Goal: Task Accomplishment & Management: Complete application form

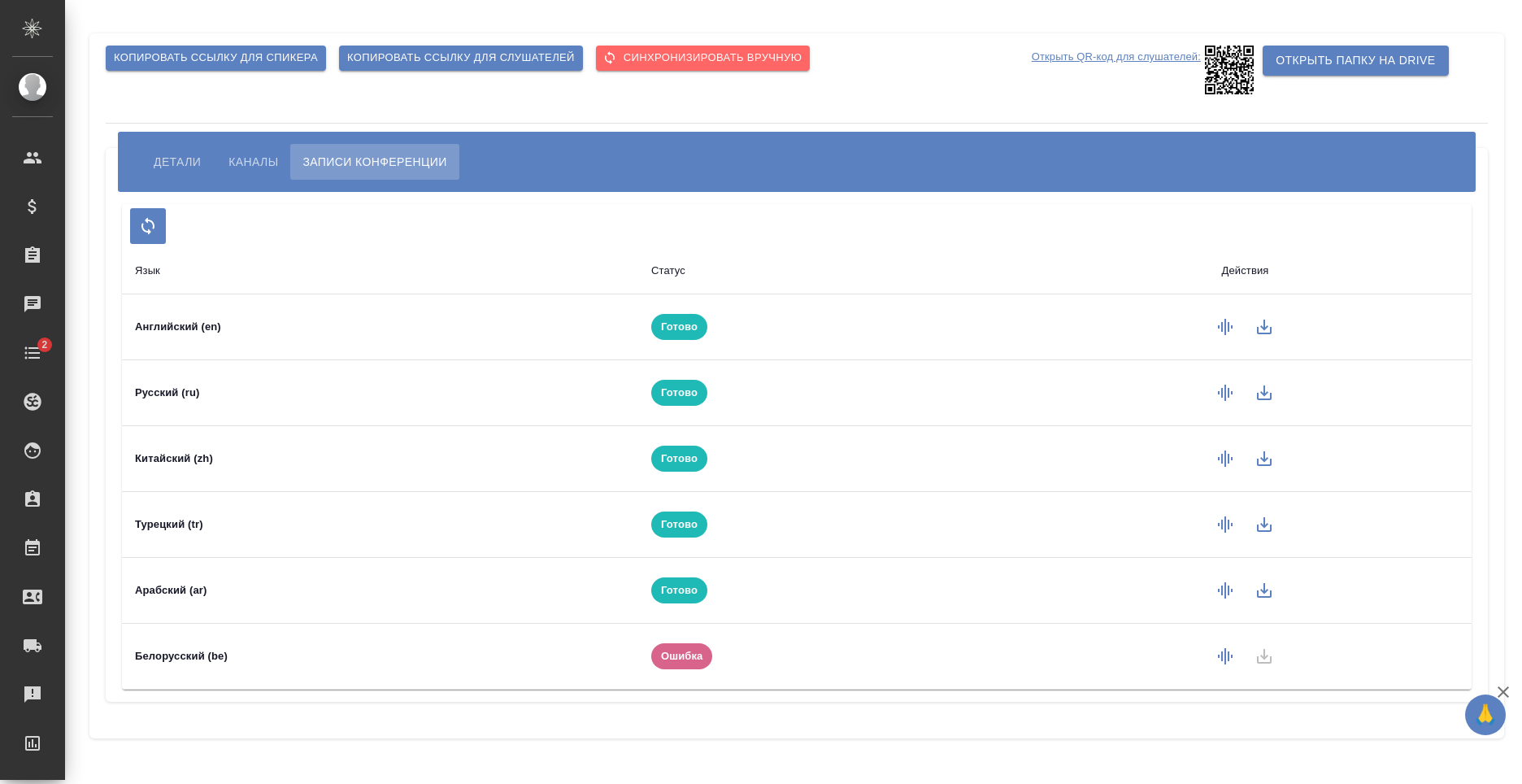
click at [220, 662] on td "Белорусский (be)" at bounding box center [380, 656] width 516 height 66
click at [272, 646] on td "Белорусский (be)" at bounding box center [380, 656] width 516 height 66
click at [1222, 659] on icon "button" at bounding box center [1225, 656] width 14 height 16
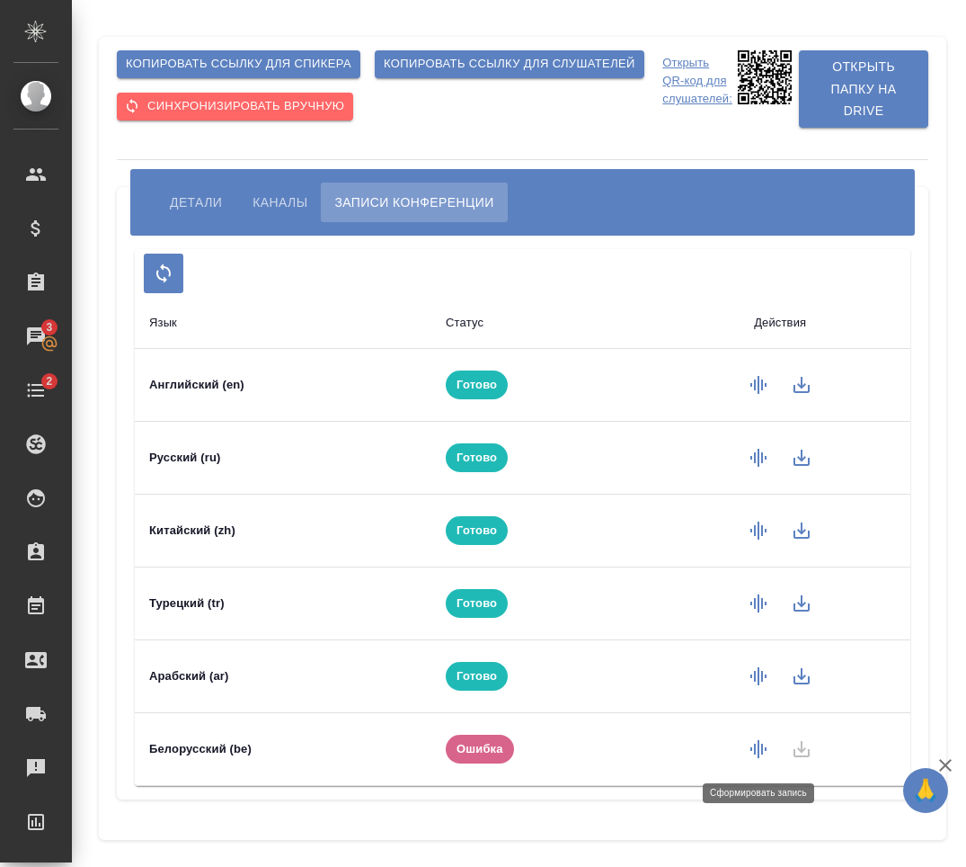
click at [770, 757] on button "button" at bounding box center [758, 748] width 43 height 43
click at [804, 751] on td at bounding box center [780, 748] width 261 height 73
click at [763, 757] on icon "button" at bounding box center [759, 749] width 22 height 22
click at [761, 750] on icon "button" at bounding box center [761, 749] width 16 height 18
click at [188, 203] on span "Детали" at bounding box center [196, 202] width 52 height 22
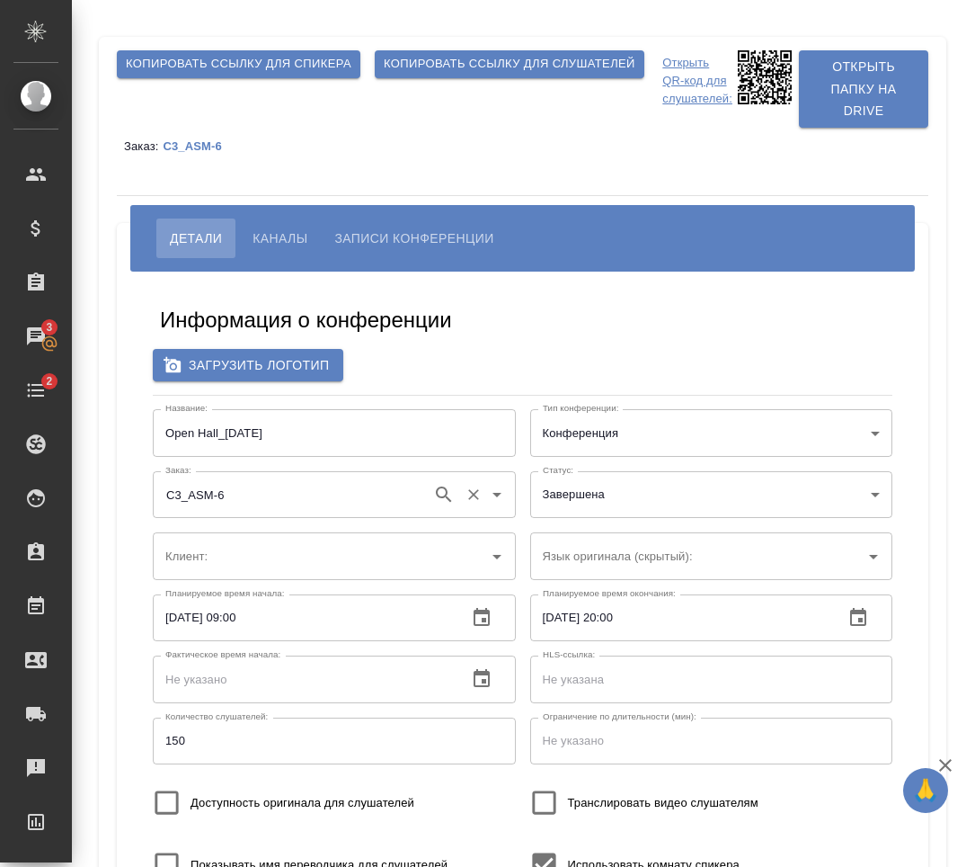
type input "ООО «Агентство стратегического маркетинга»"
type input "Белорусский"
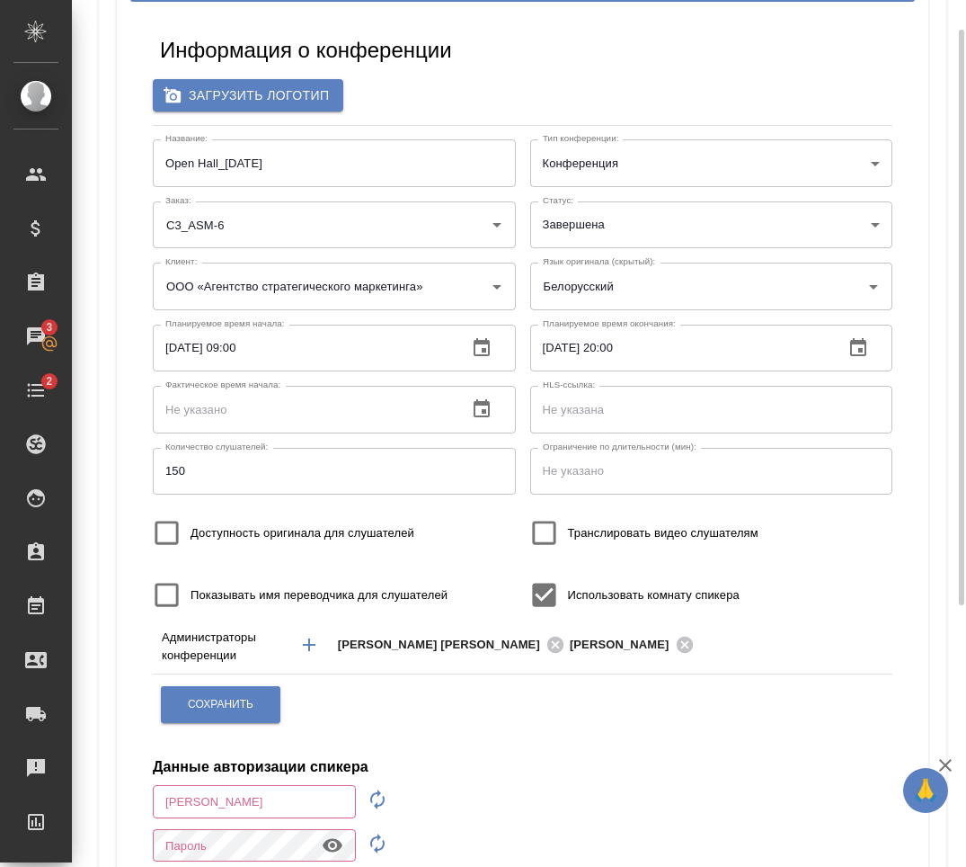
scroll to position [90, 0]
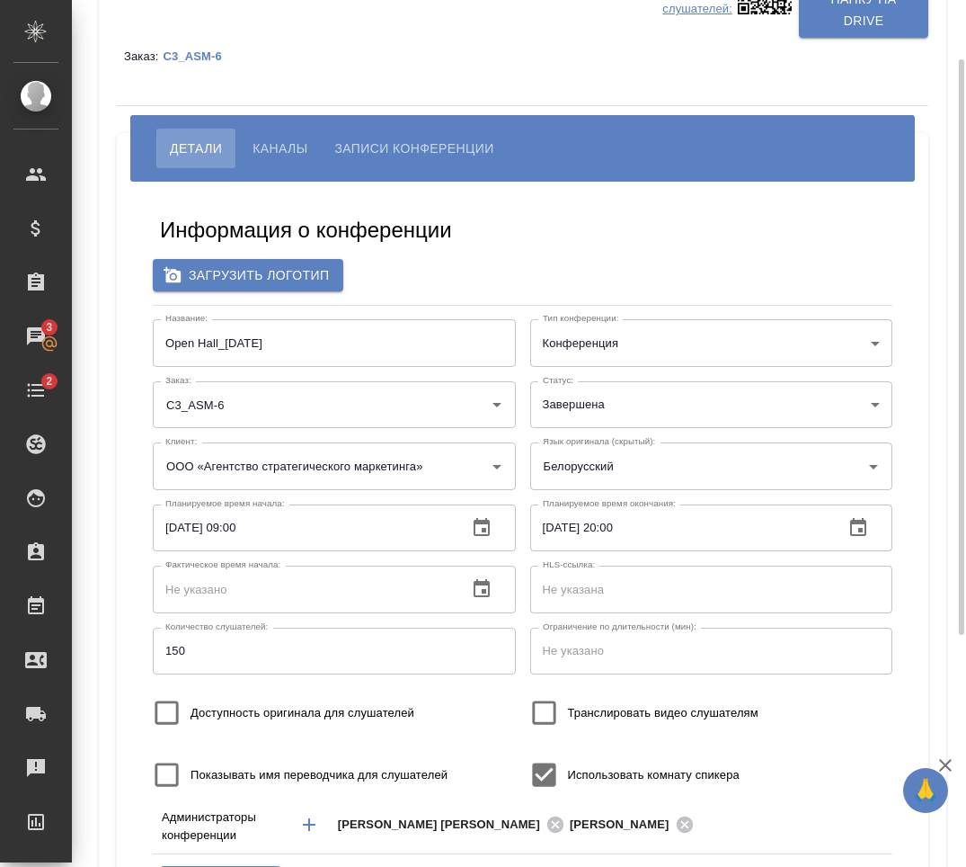
click at [291, 157] on span "Каналы" at bounding box center [280, 149] width 55 height 22
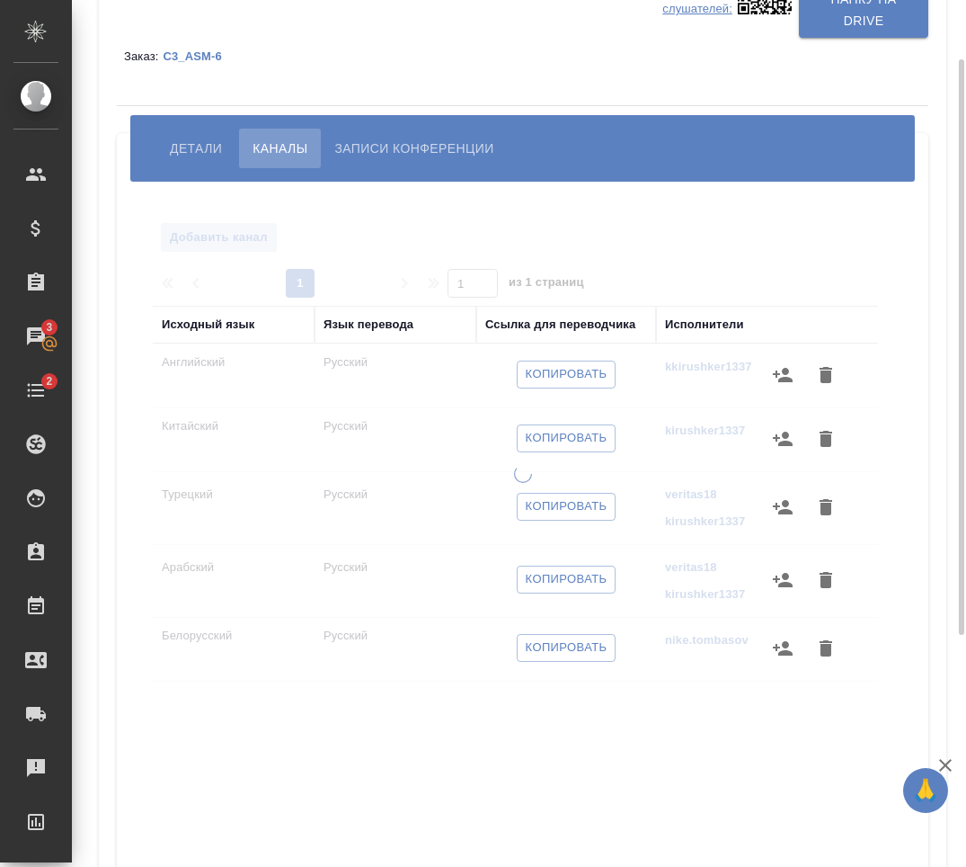
click at [194, 144] on span "Детали" at bounding box center [196, 149] width 52 height 22
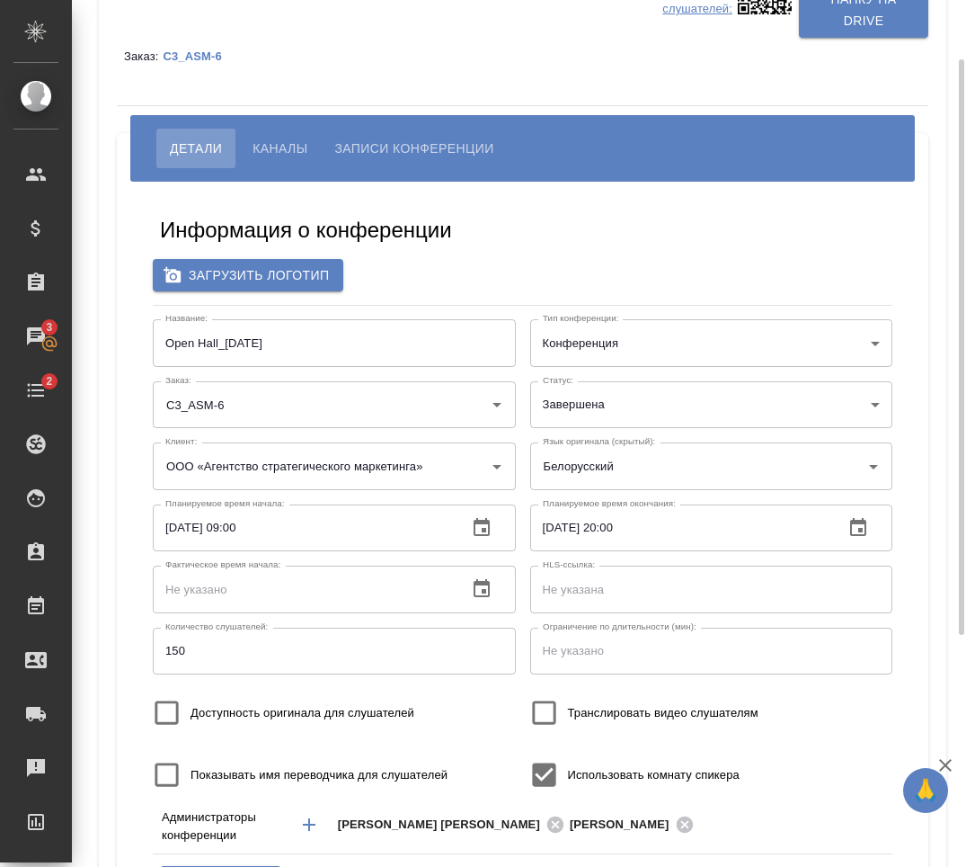
click at [257, 145] on span "Каналы" at bounding box center [280, 149] width 55 height 22
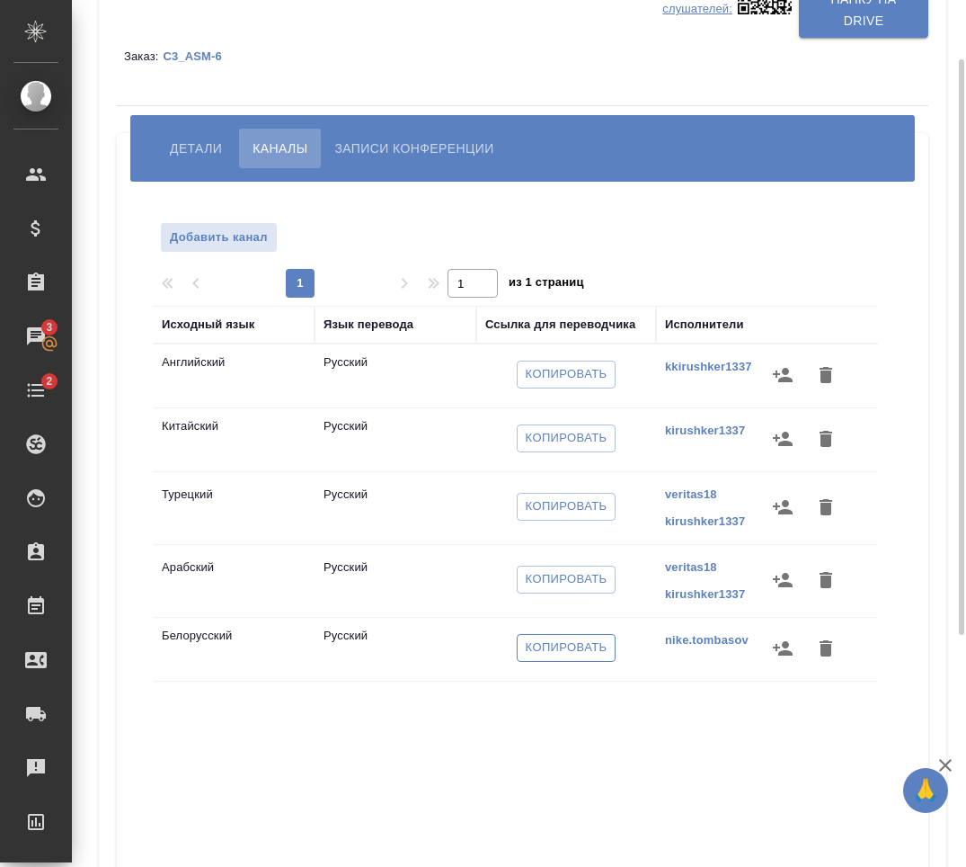
click at [569, 646] on span "Копировать" at bounding box center [567, 647] width 82 height 21
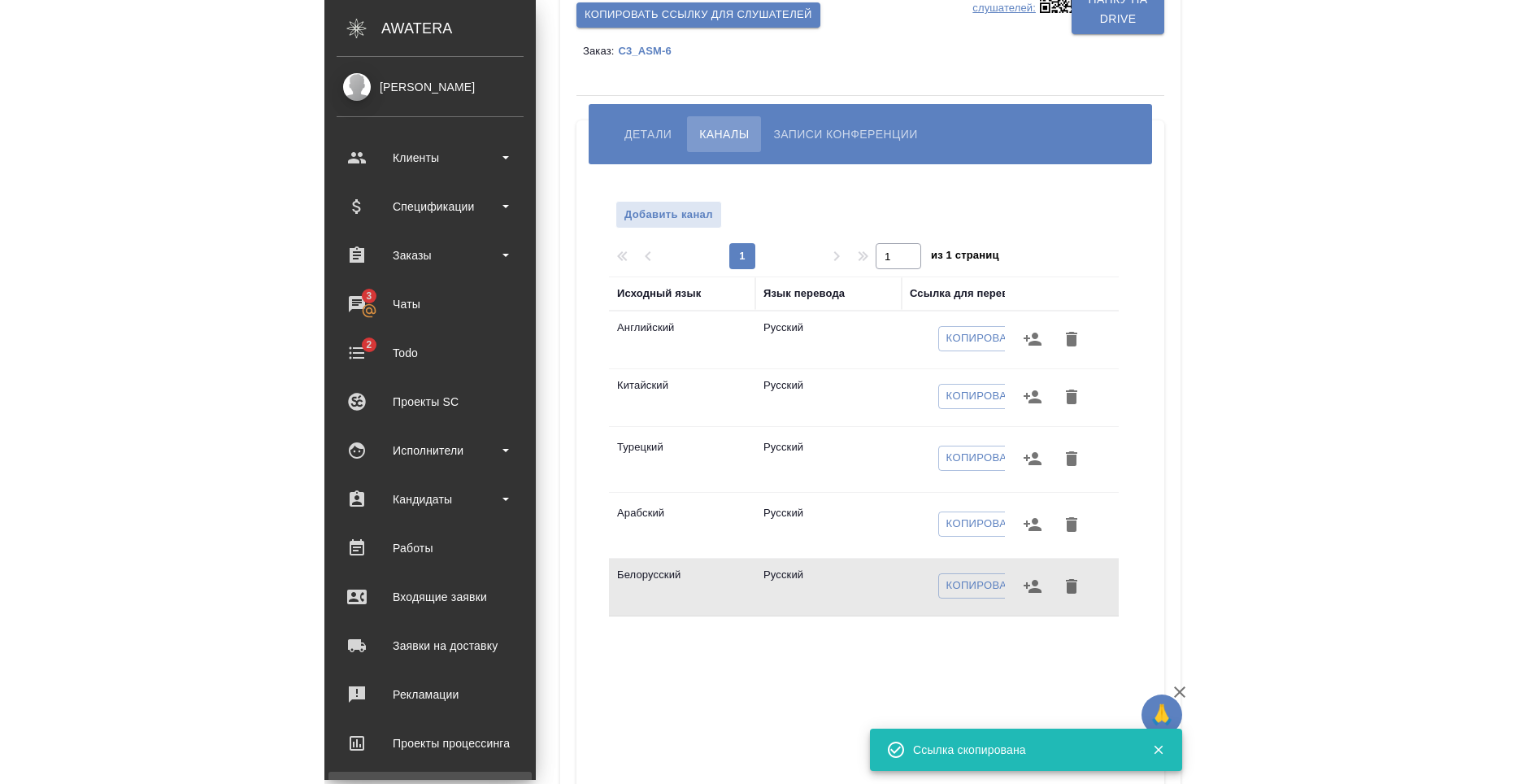
scroll to position [155, 0]
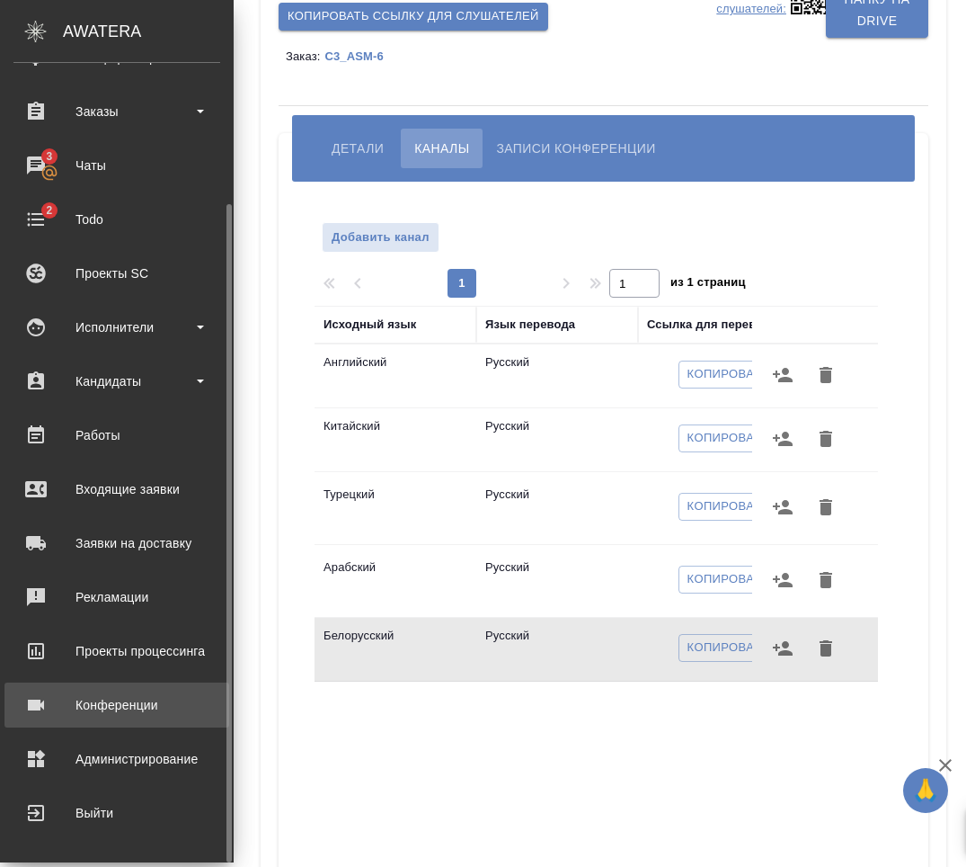
click at [153, 711] on link "Конференции" at bounding box center [116, 704] width 225 height 45
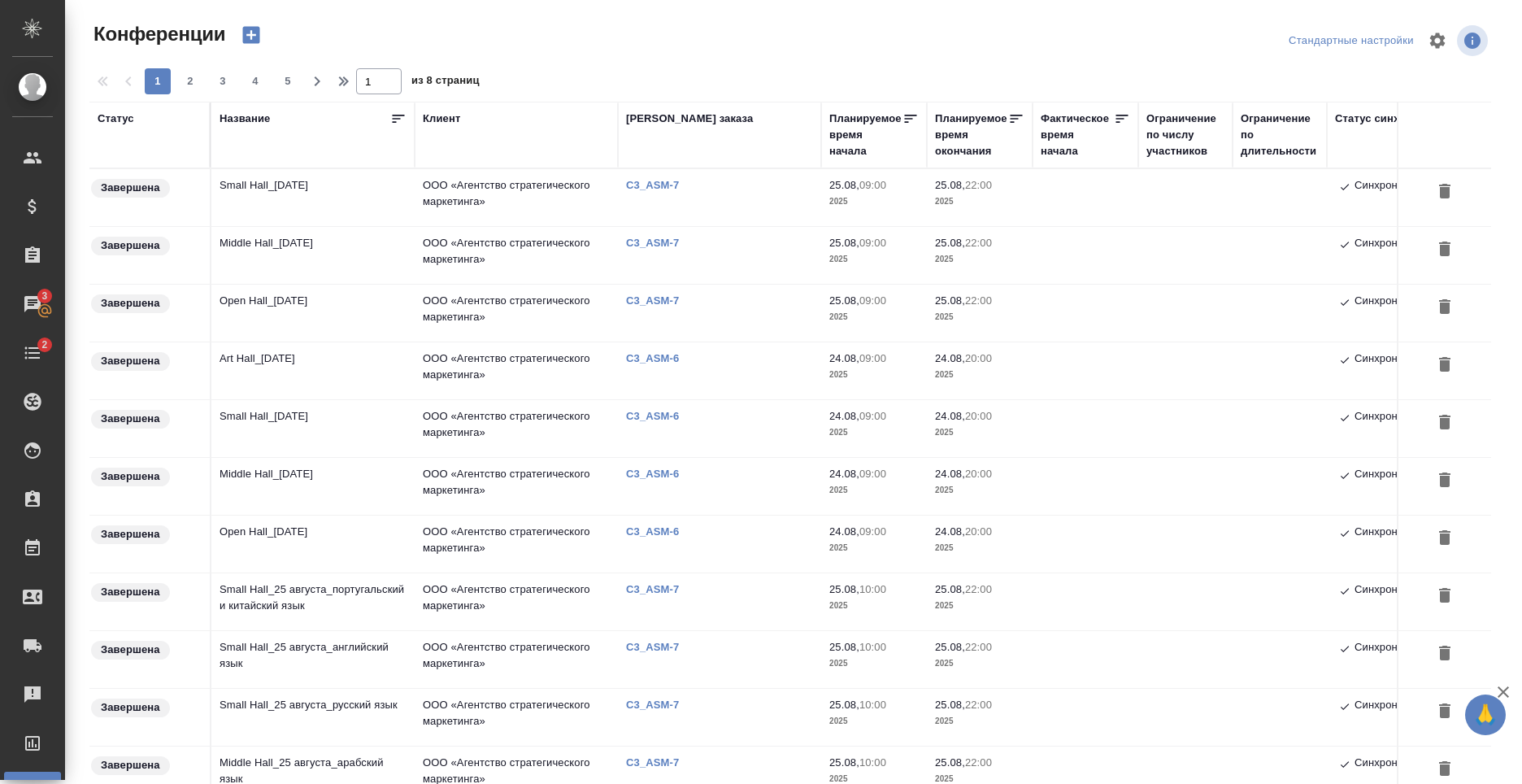
click at [301, 198] on td "Small Hall_25 August" at bounding box center [313, 197] width 203 height 57
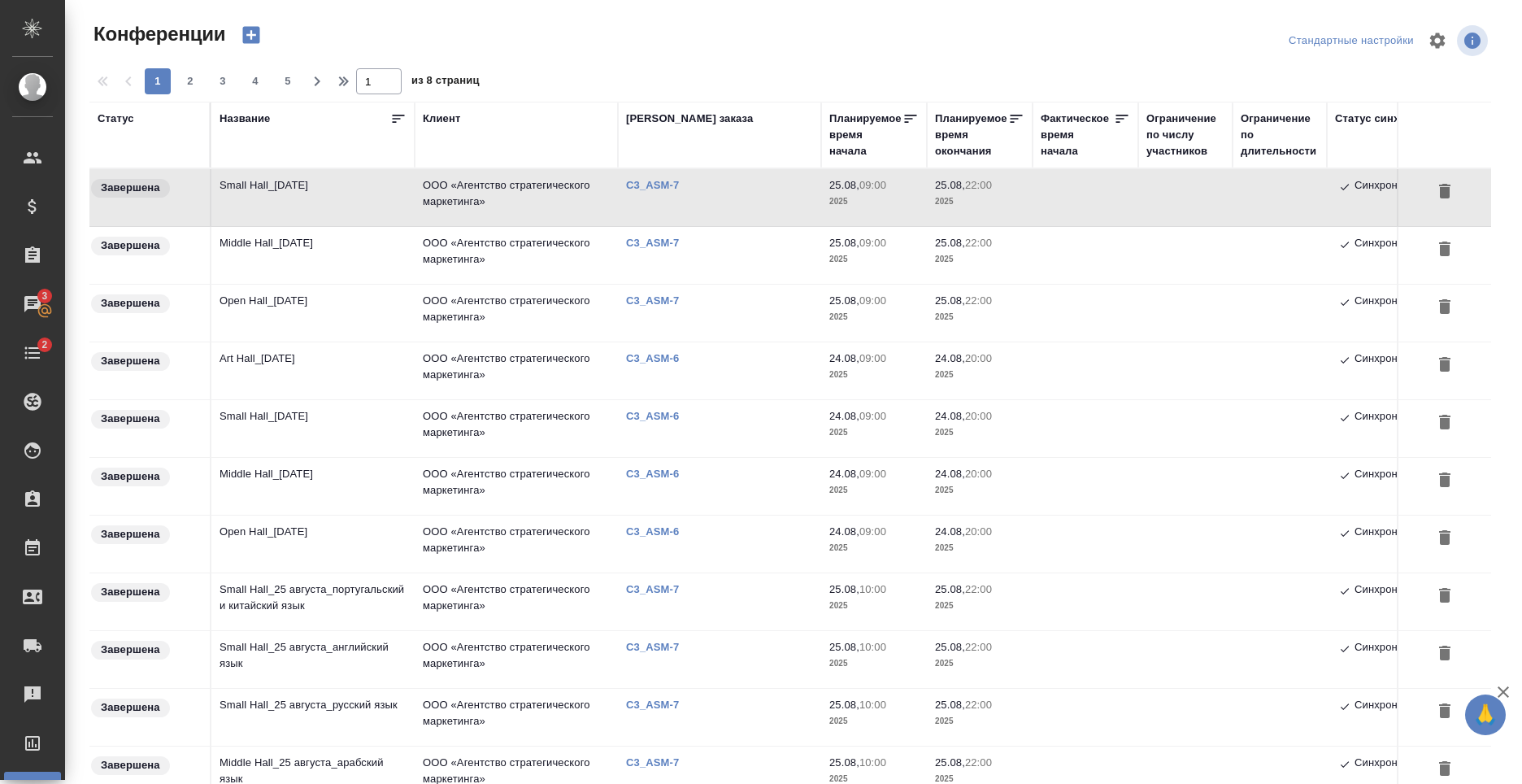
click at [300, 205] on td "Small Hall_25 August" at bounding box center [313, 197] width 203 height 57
click at [648, 181] on p "C3_ASM-7" at bounding box center [658, 184] width 65 height 12
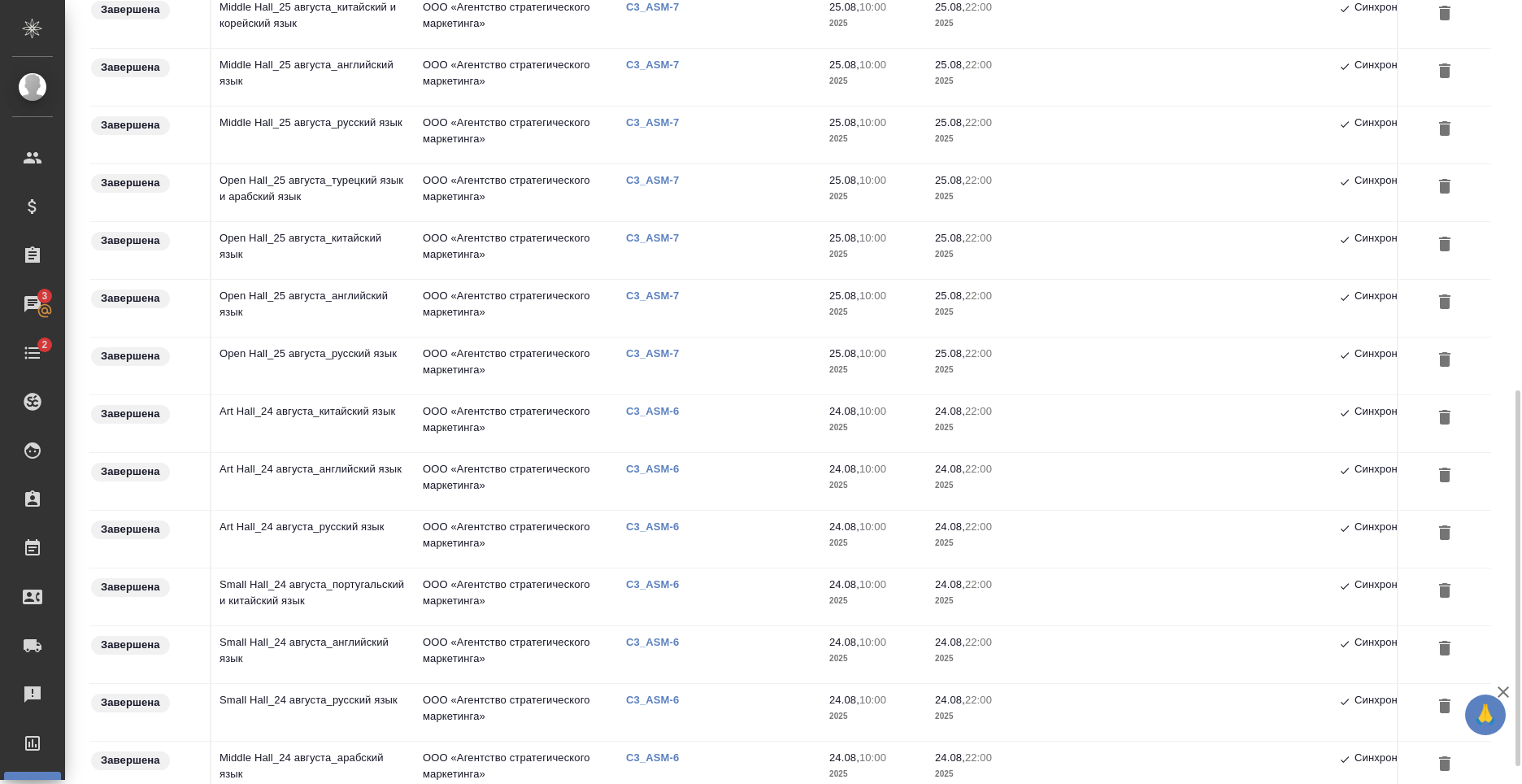
scroll to position [850, 0]
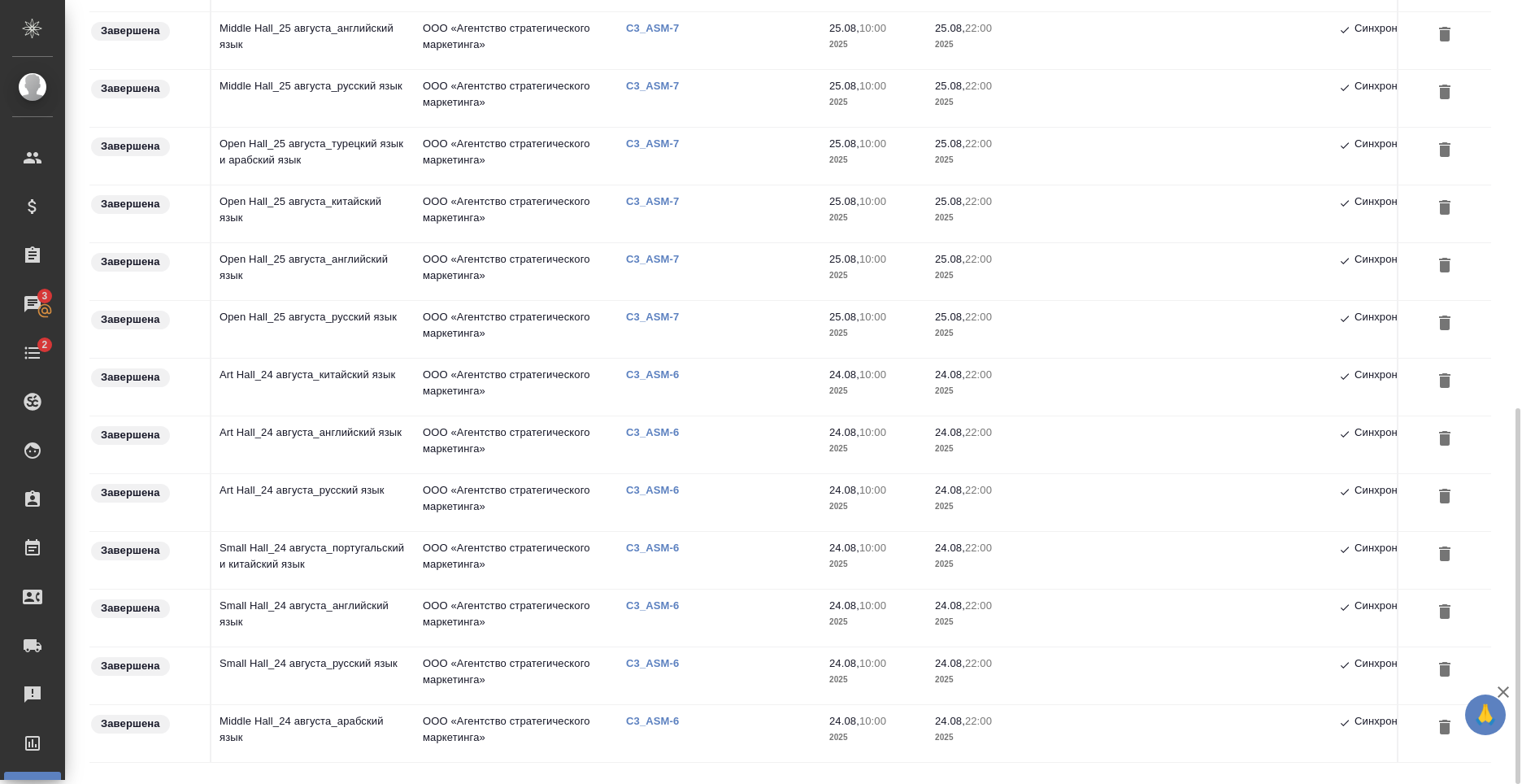
click at [662, 707] on td "C3_ASM-6" at bounding box center [719, 732] width 203 height 57
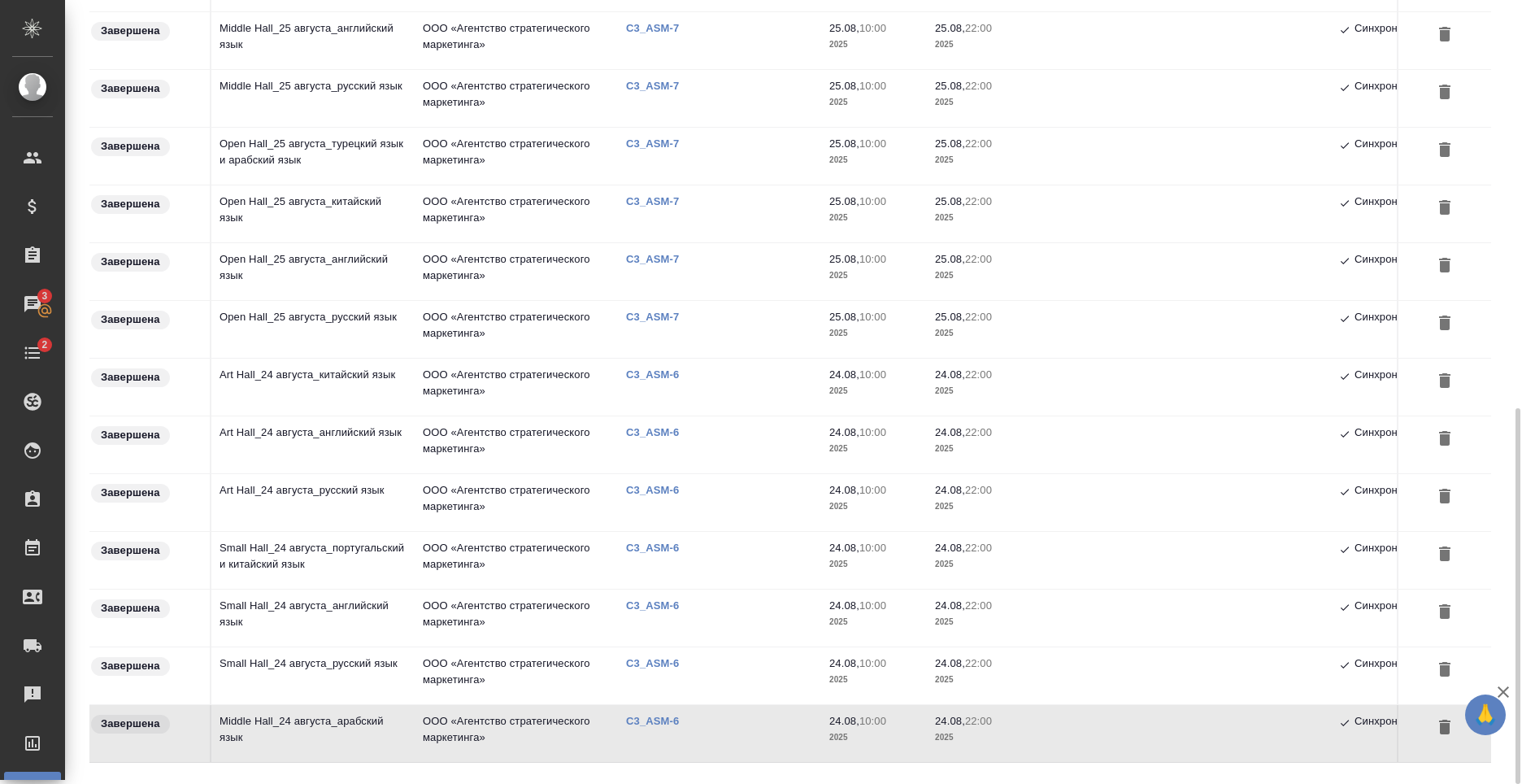
click at [662, 721] on p "C3_ASM-6" at bounding box center [658, 720] width 65 height 12
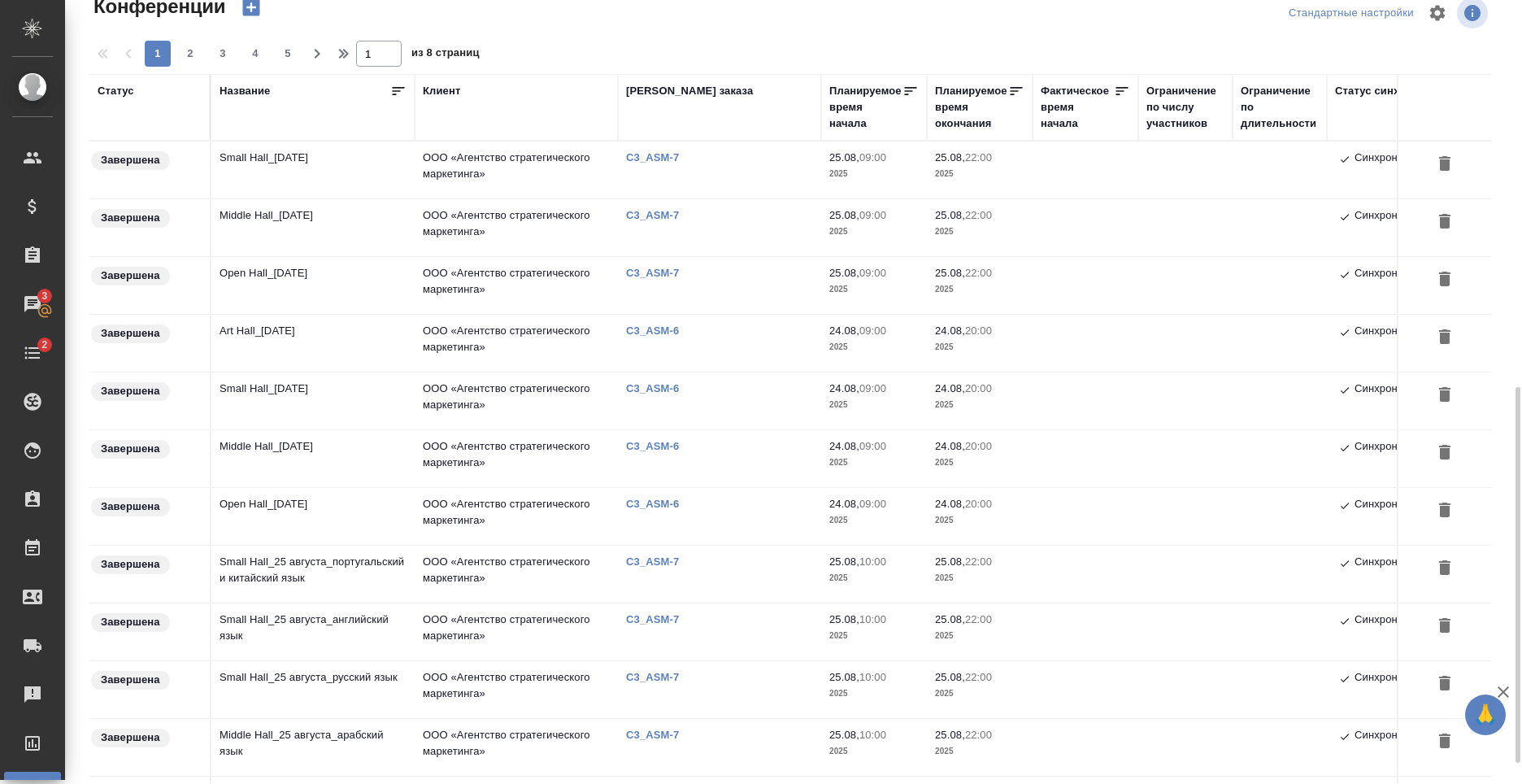
scroll to position [0, 0]
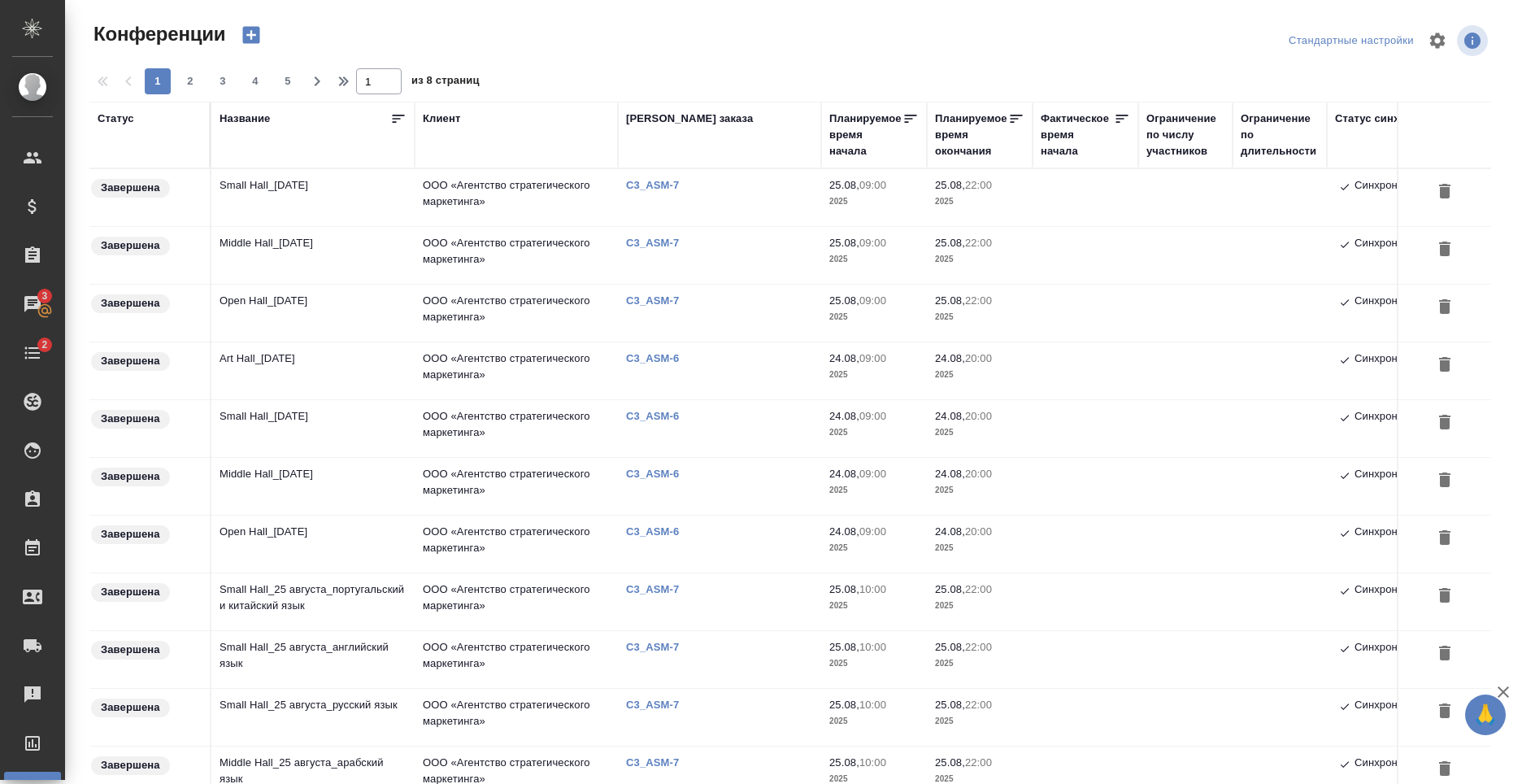
click at [218, 200] on td "Small Hall_25 August" at bounding box center [313, 197] width 203 height 57
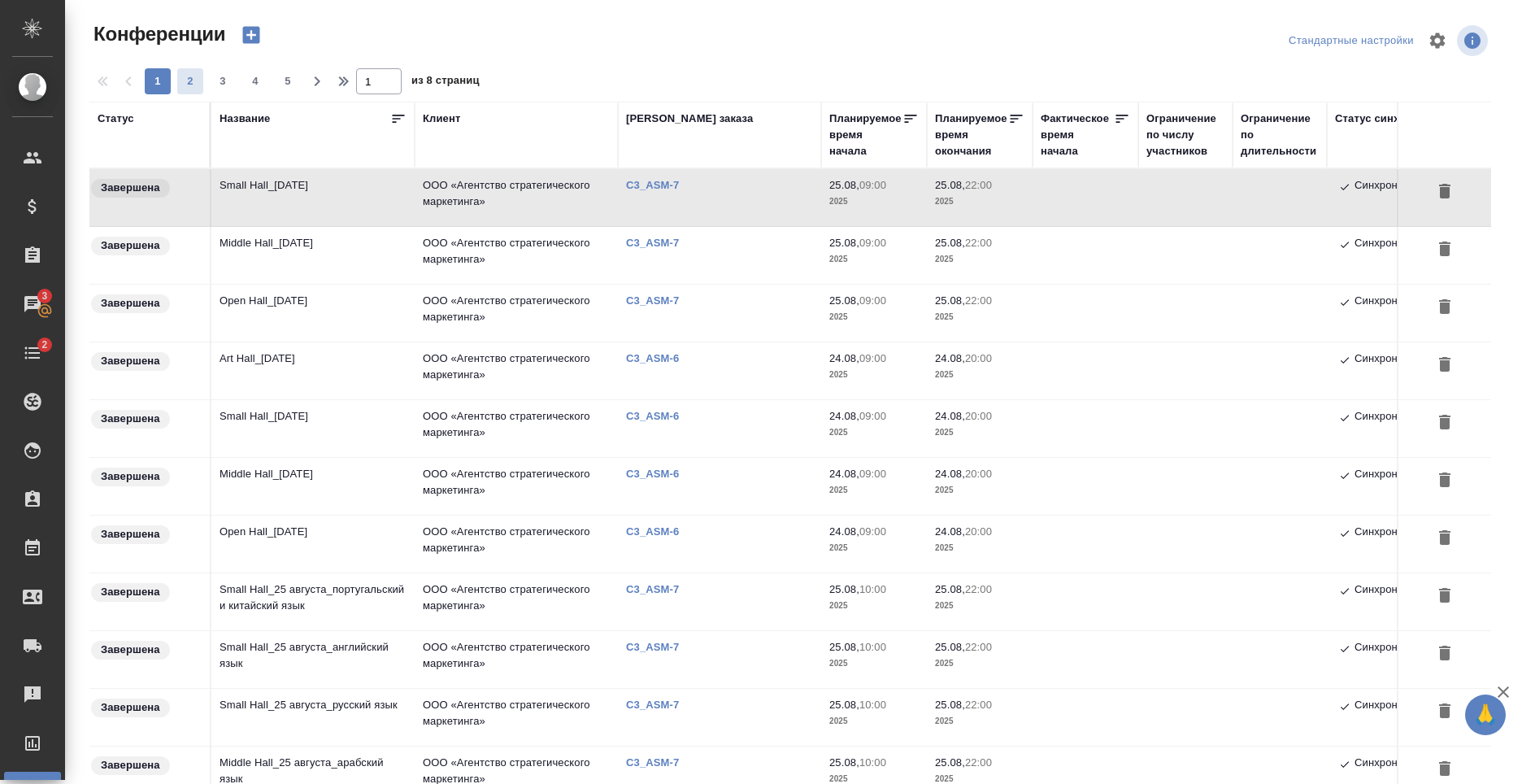
click at [192, 84] on span "2" at bounding box center [190, 81] width 26 height 16
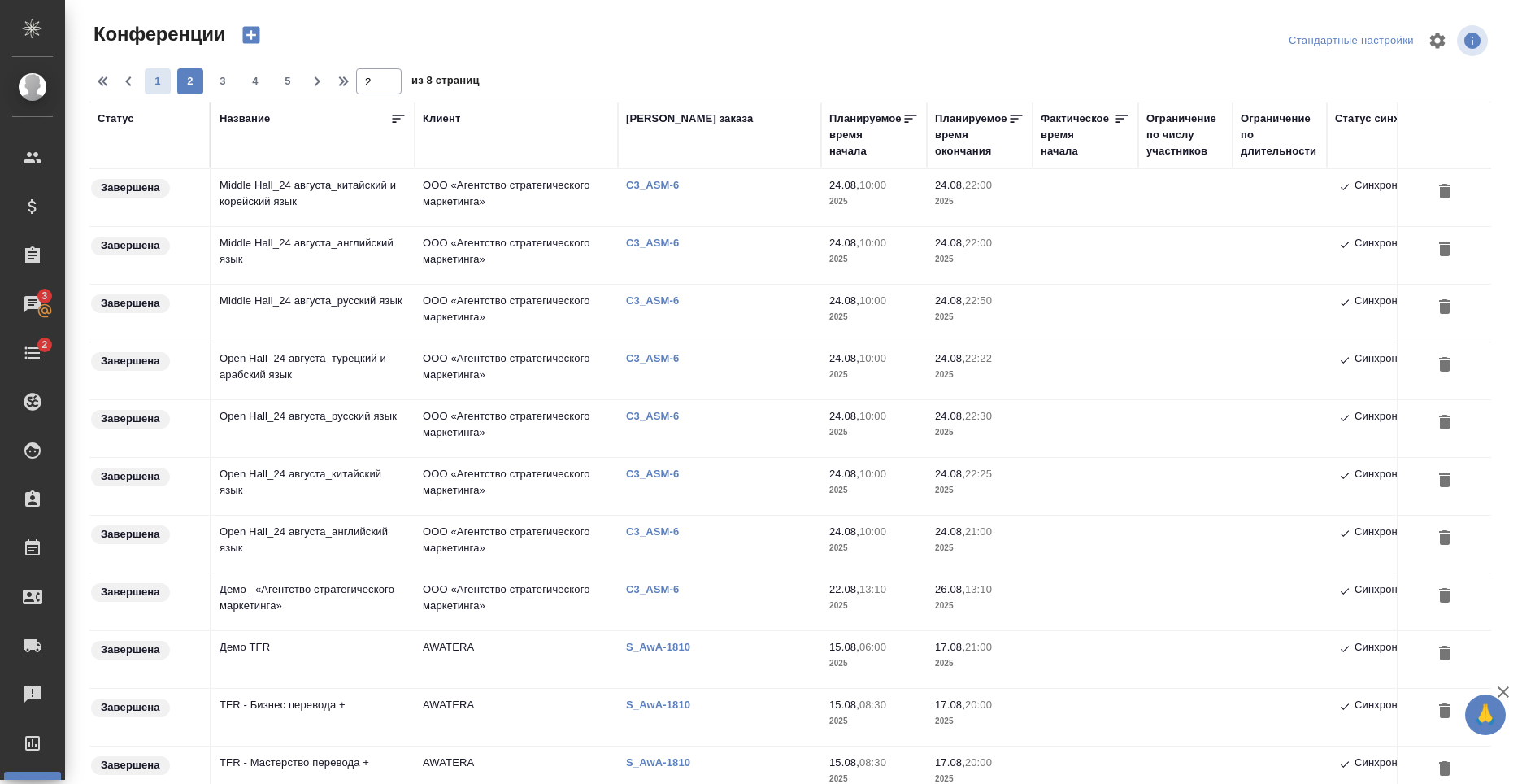
click at [163, 80] on span "1" at bounding box center [157, 81] width 26 height 16
type input "1"
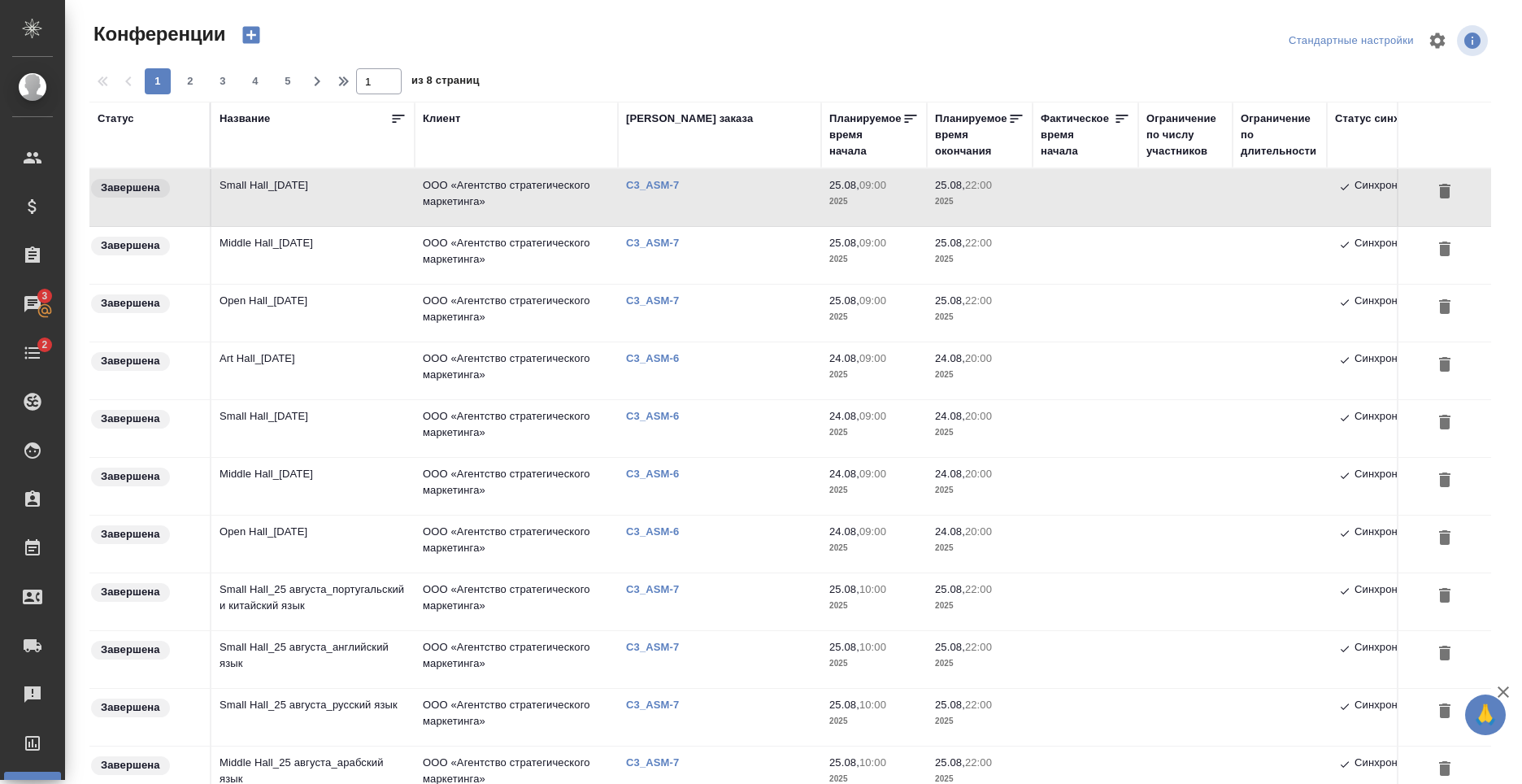
click at [657, 37] on div at bounding box center [796, 40] width 471 height 39
click at [657, 57] on div at bounding box center [796, 40] width 471 height 39
click at [512, 52] on div "Конференции" at bounding box center [325, 40] width 471 height 39
click at [640, 56] on div at bounding box center [796, 40] width 471 height 39
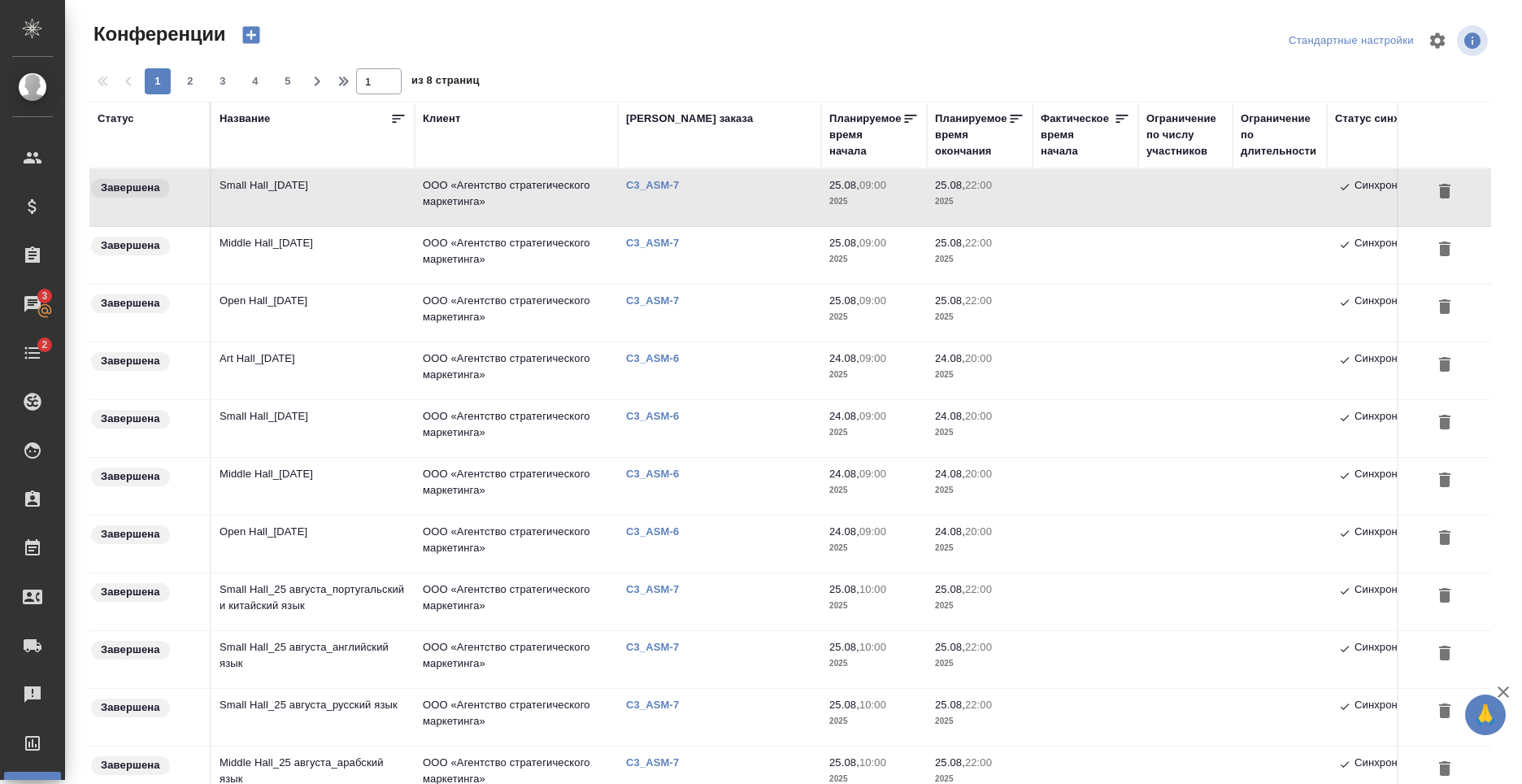
click at [731, 76] on div "1 2 3 4 5 1 из 8 страниц" at bounding box center [797, 81] width 1414 height 26
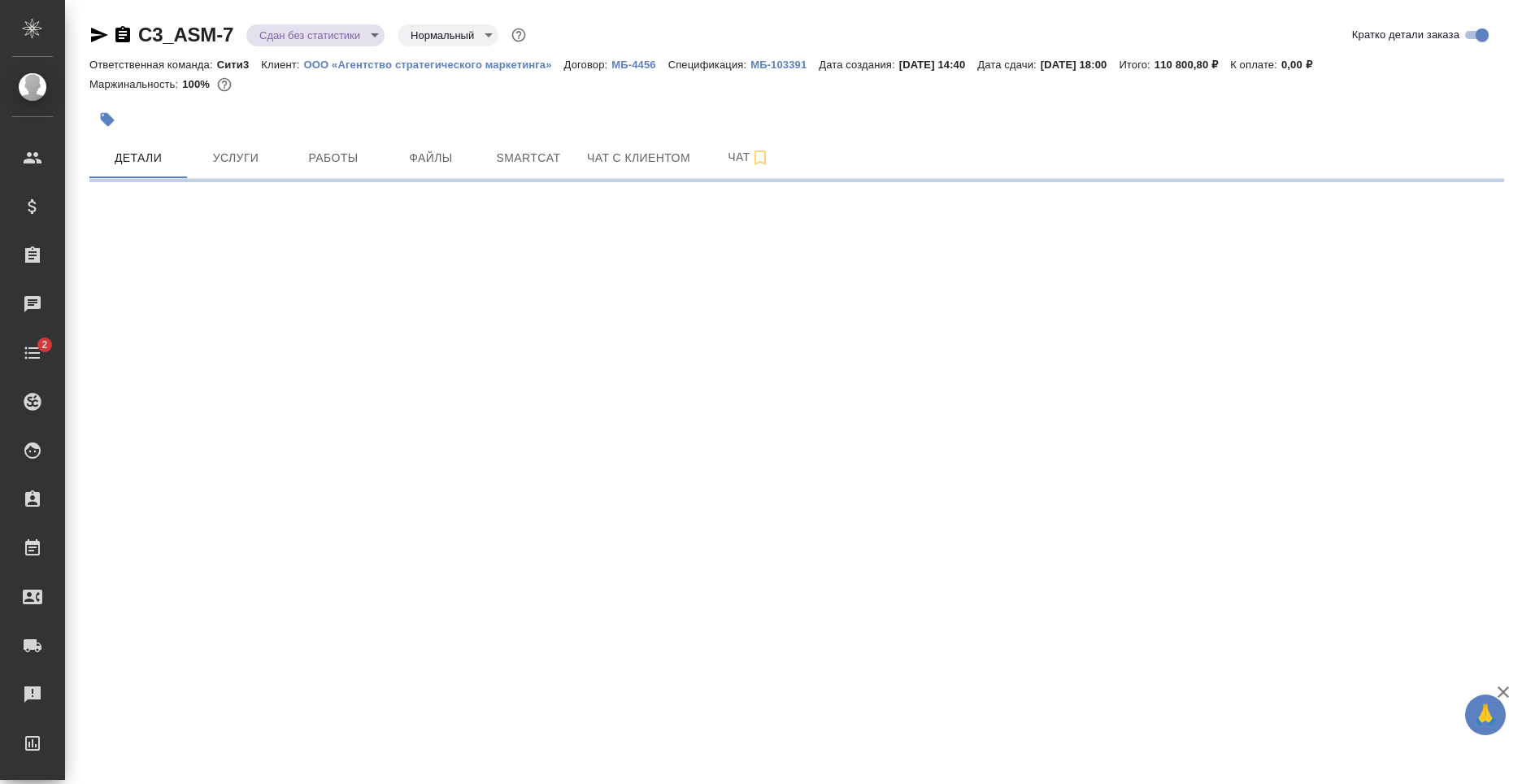
select select "RU"
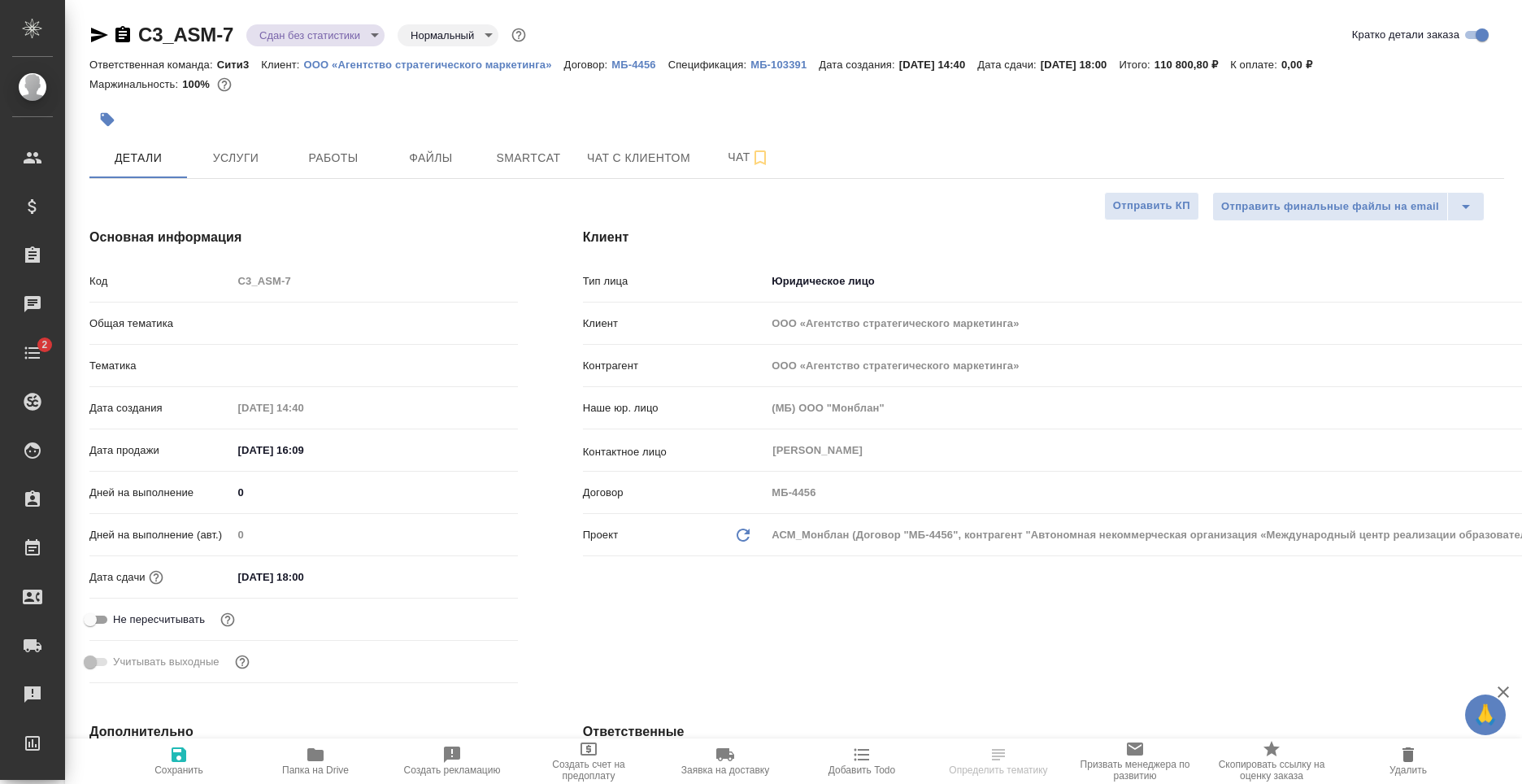
type textarea "x"
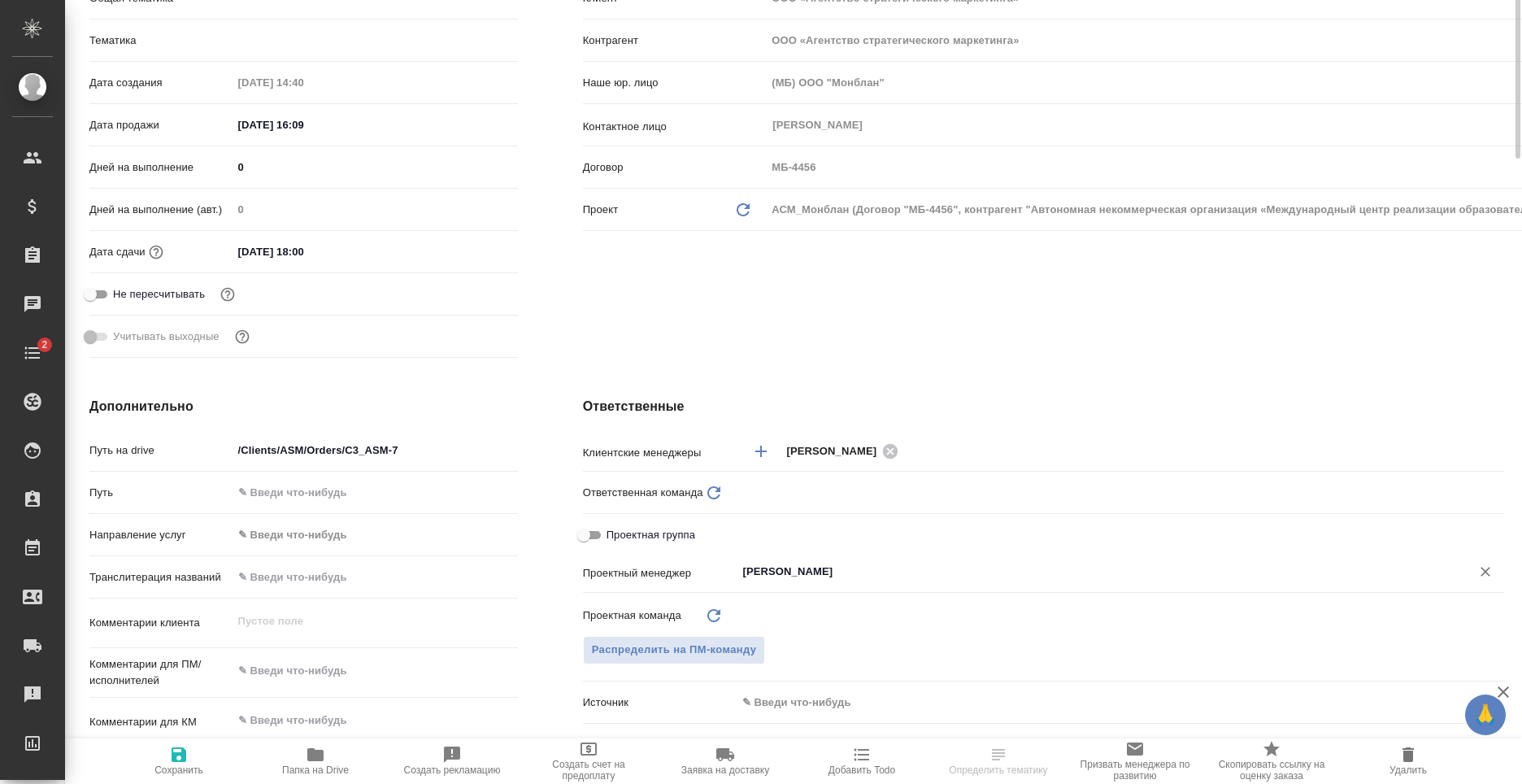
type textarea "x"
type input "Юридический"
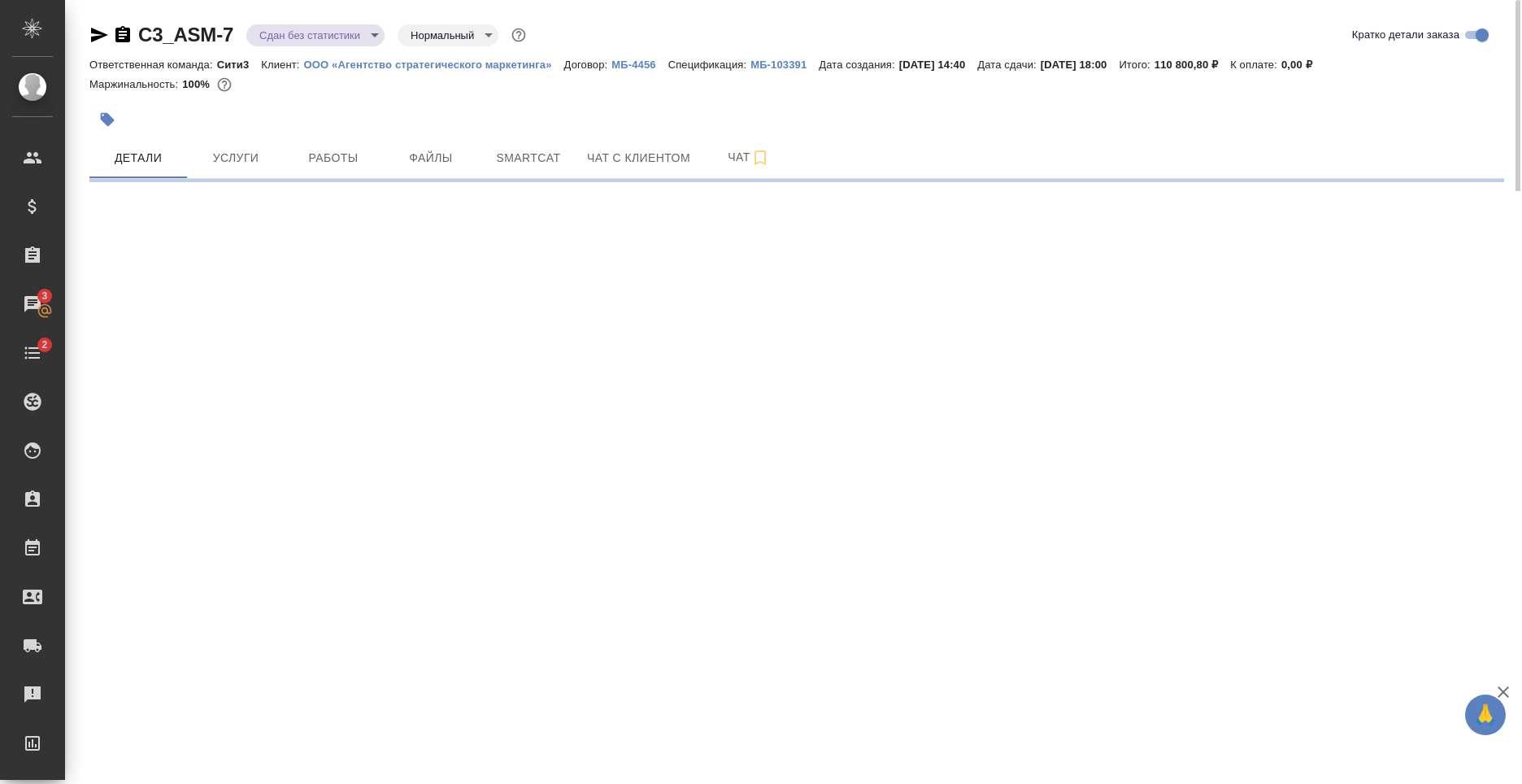
select select "RU"
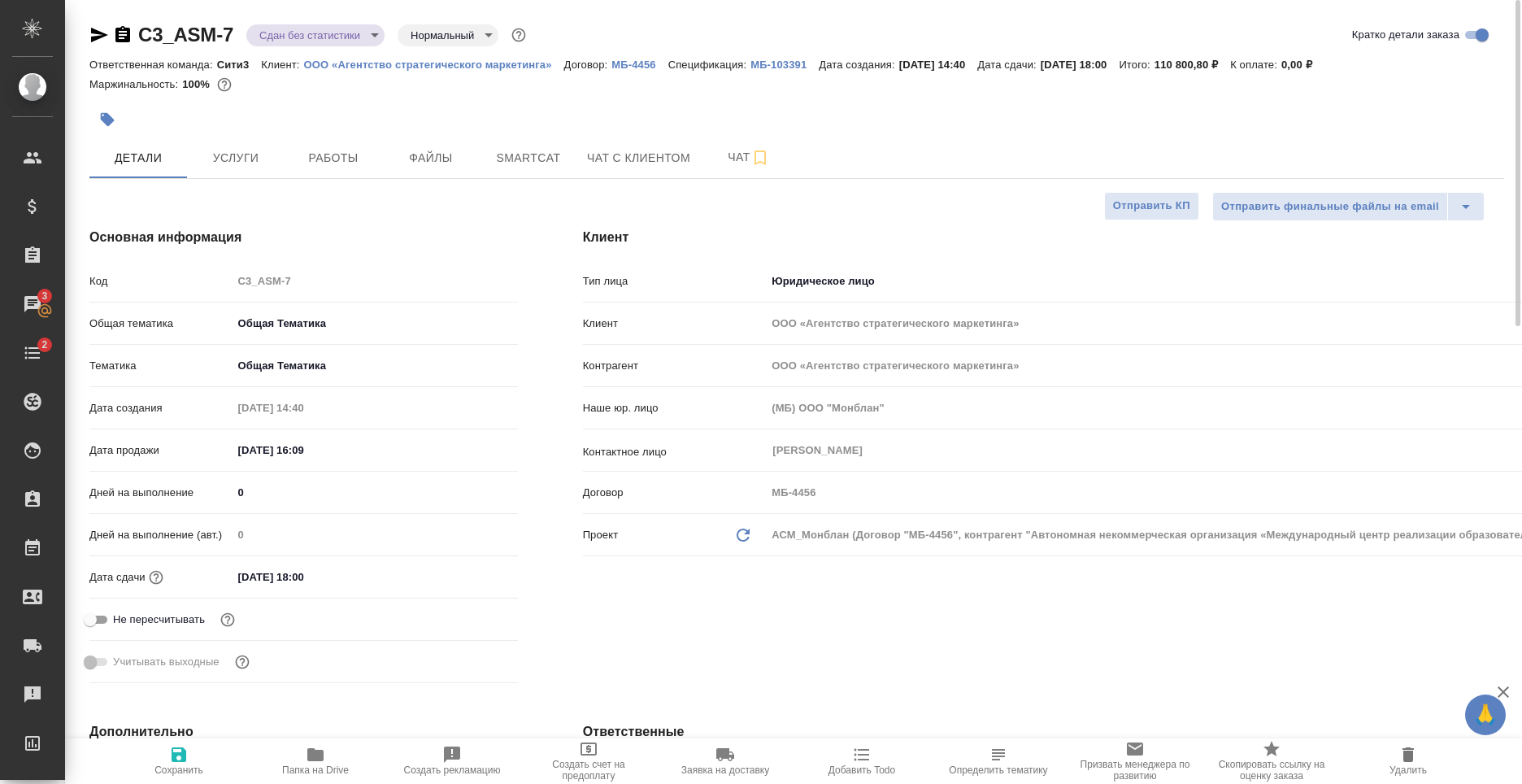
type textarea "x"
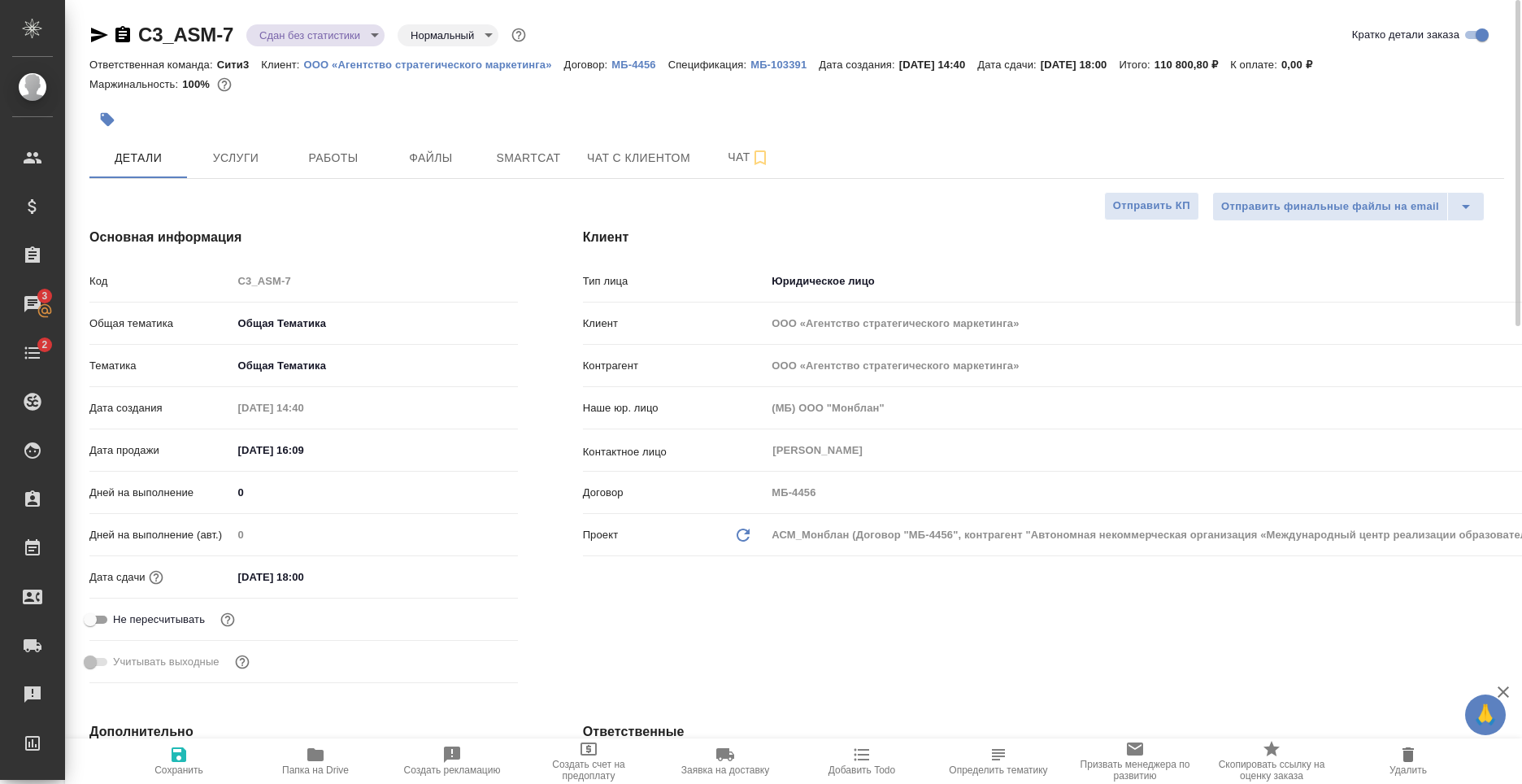
type textarea "x"
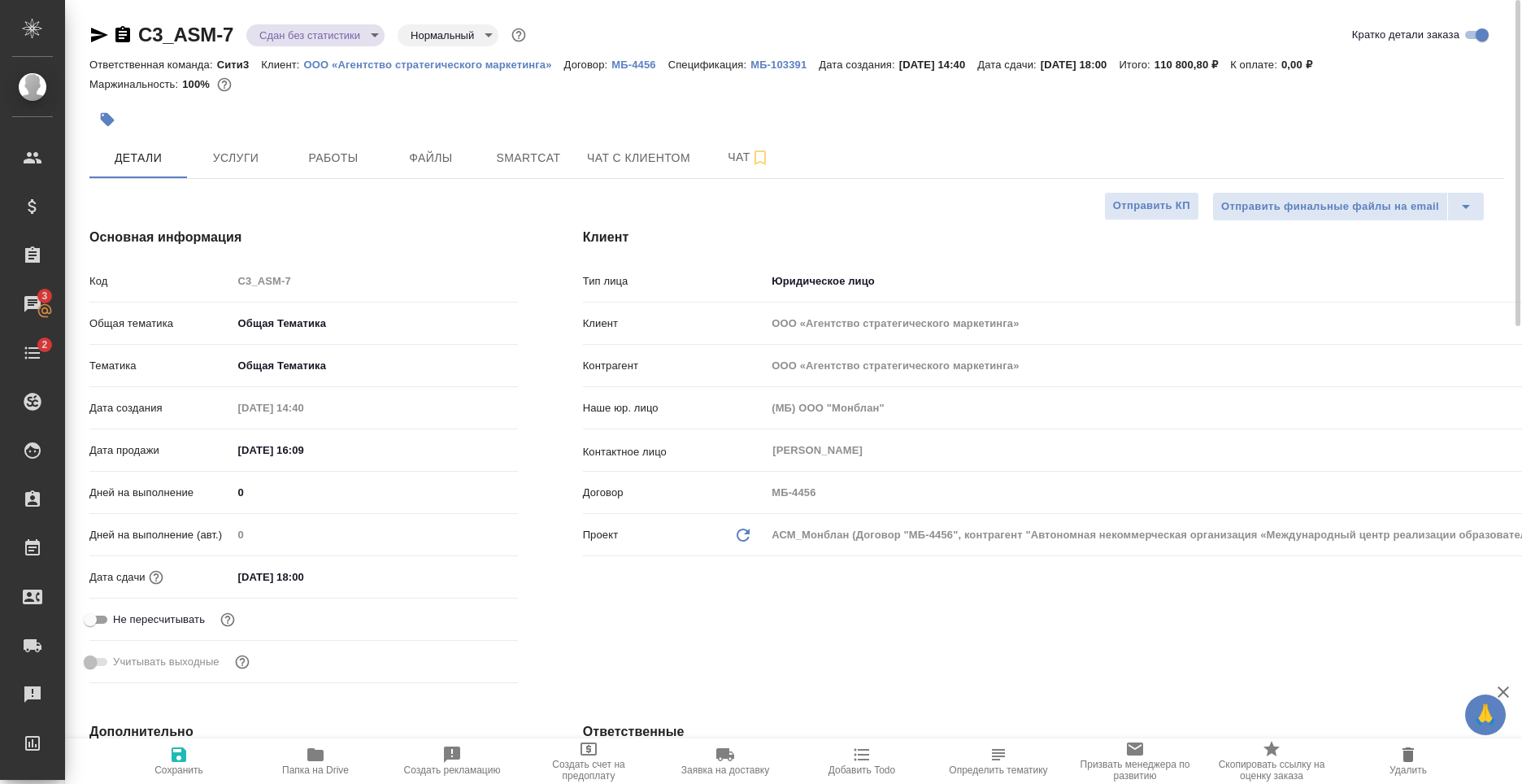
type textarea "x"
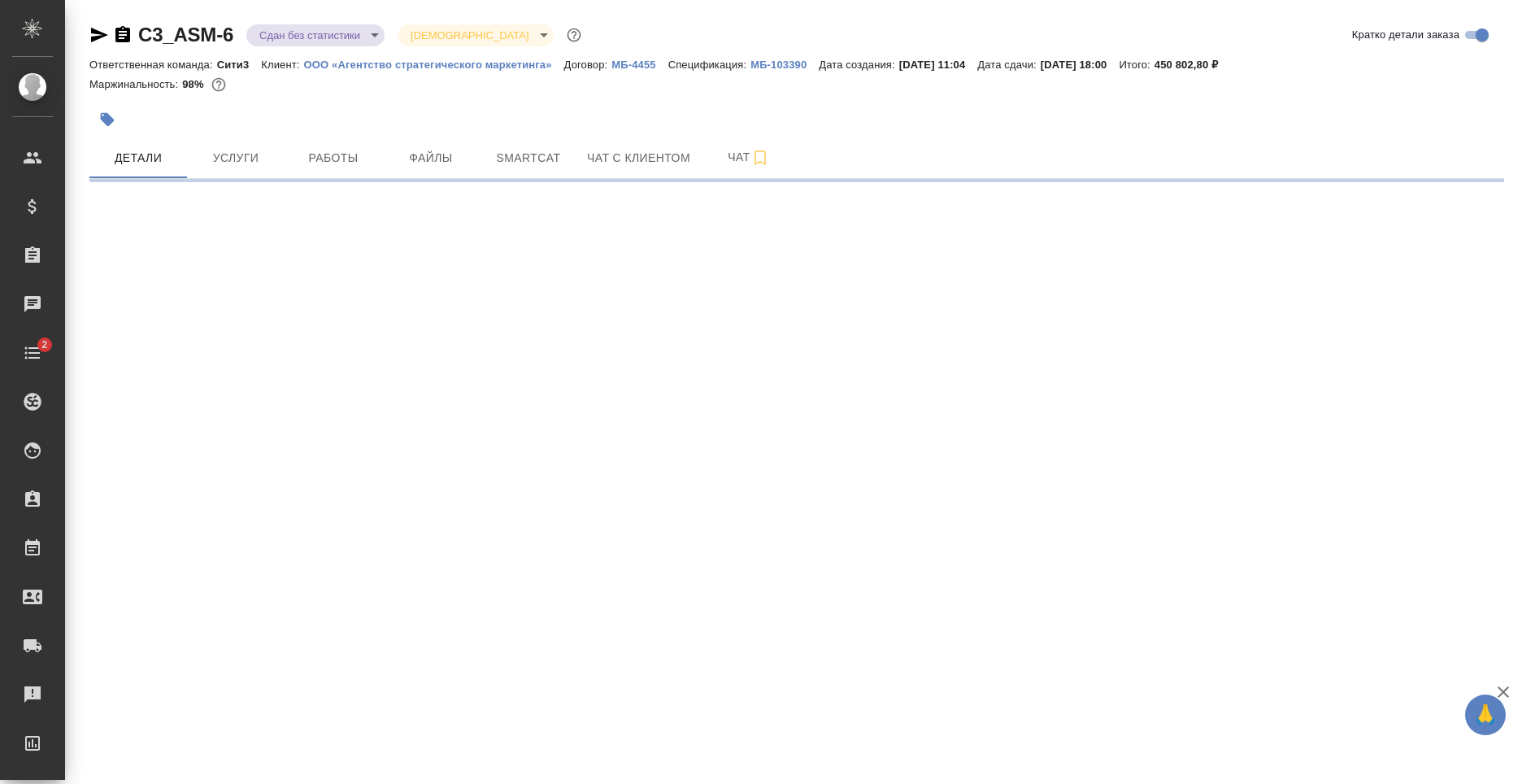
select select "RU"
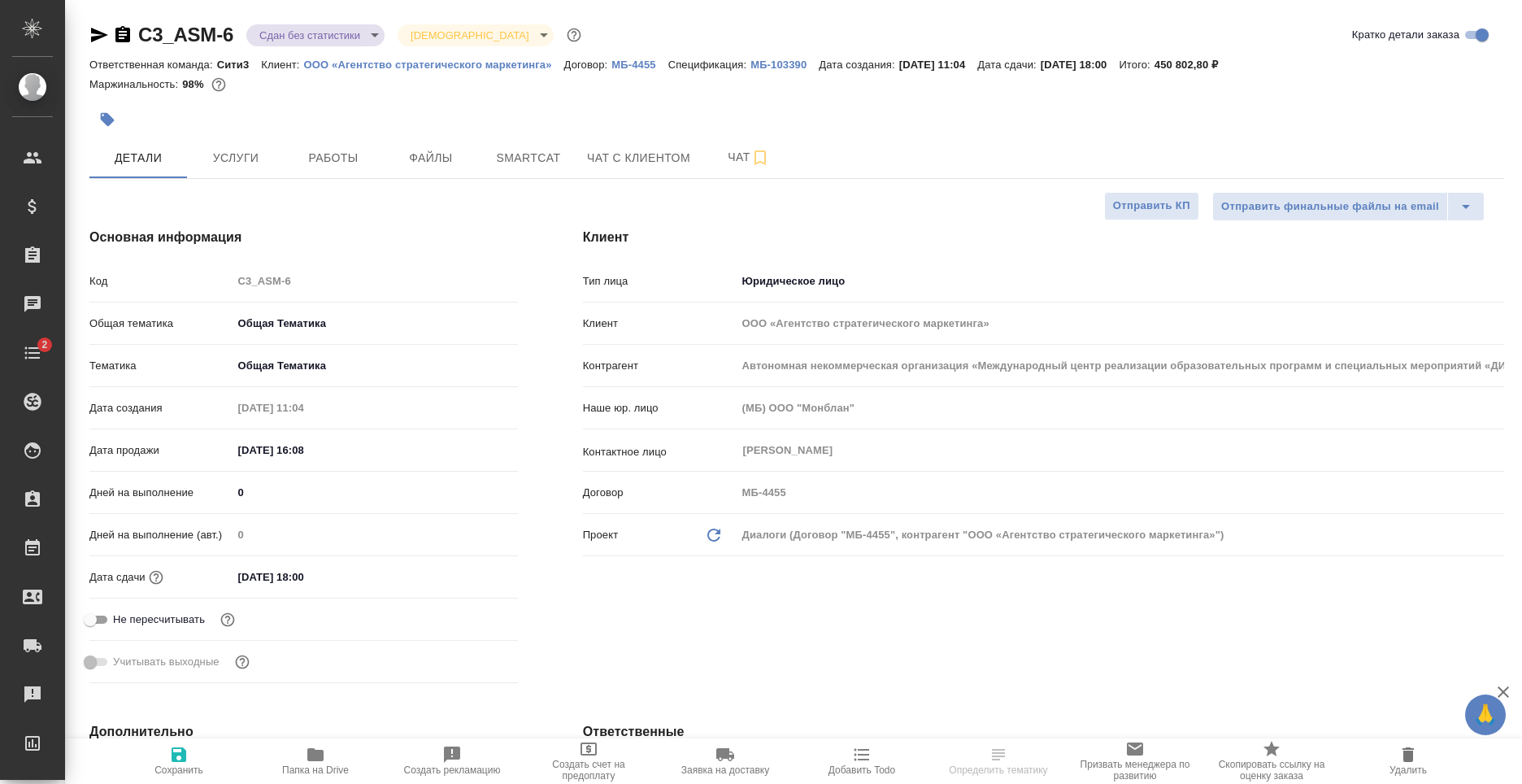
type textarea "x"
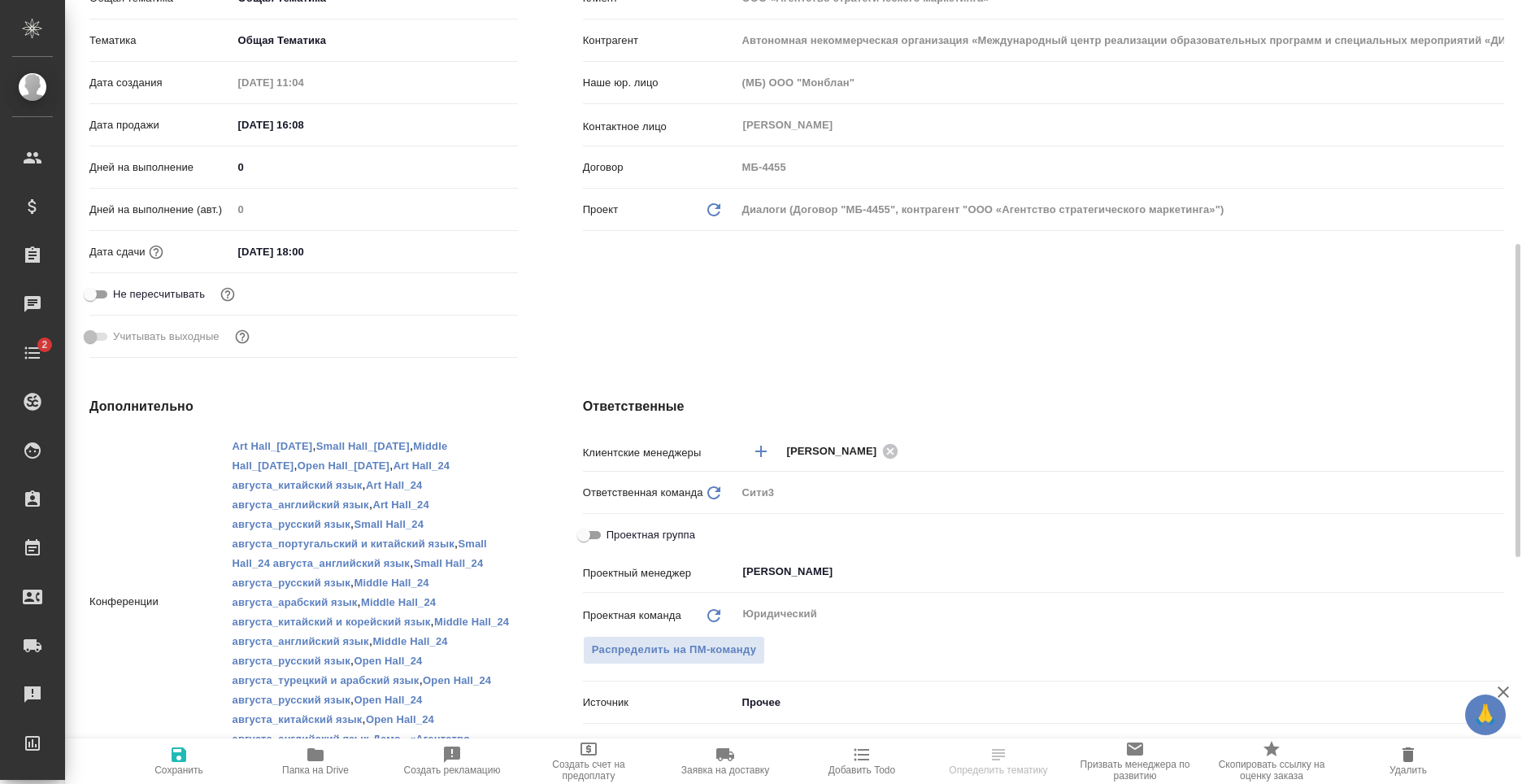
scroll to position [569, 0]
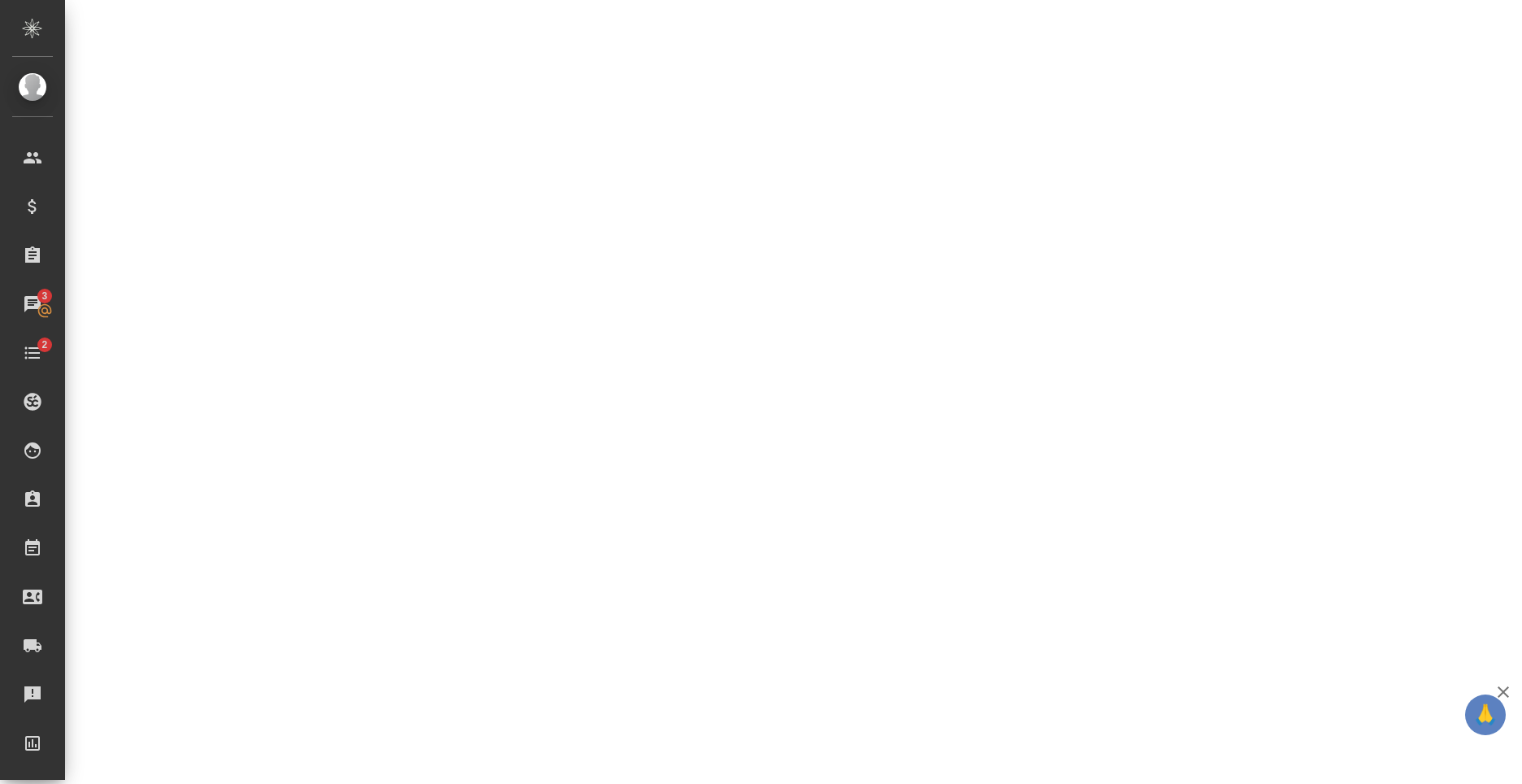
select select "RU"
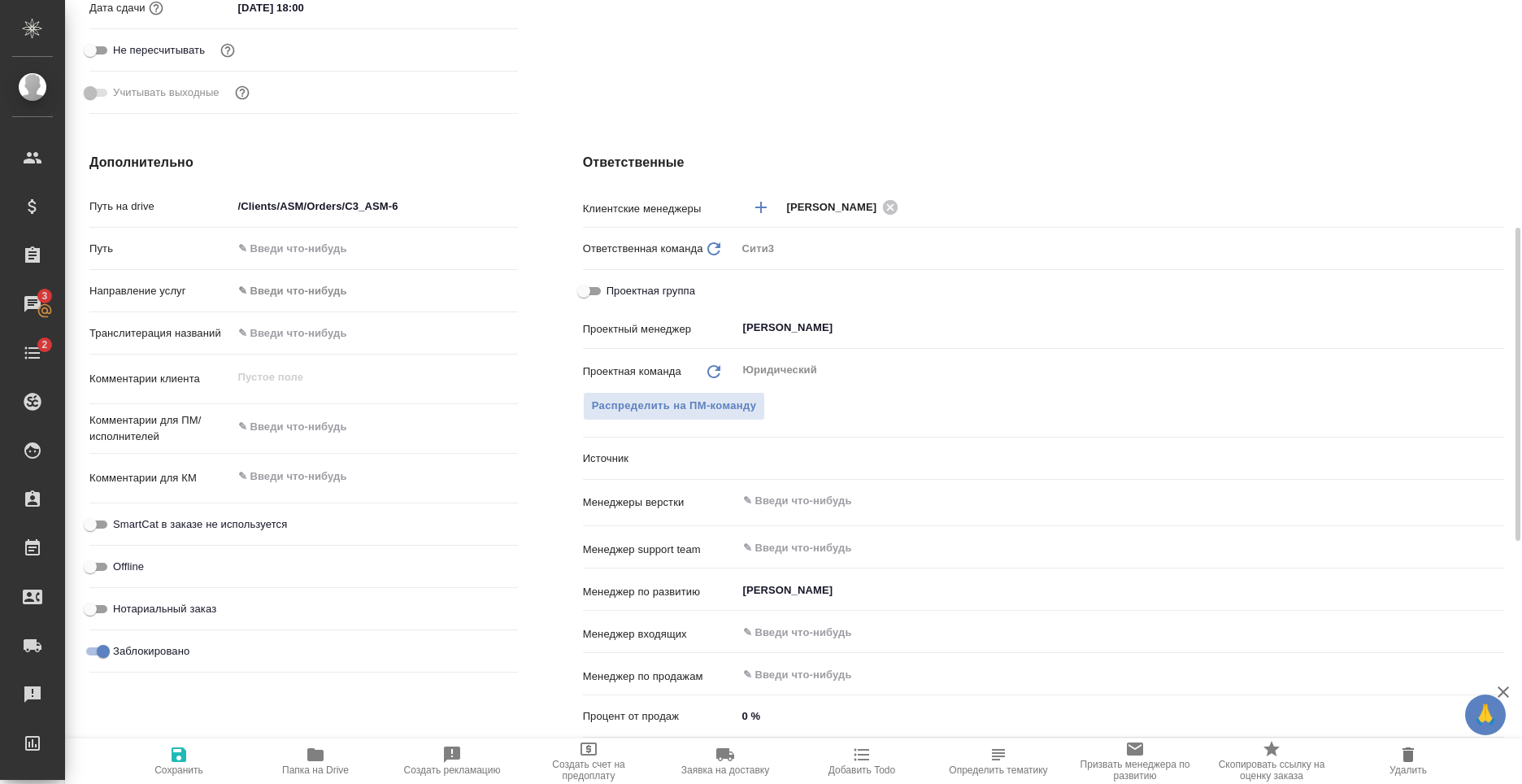
type textarea "x"
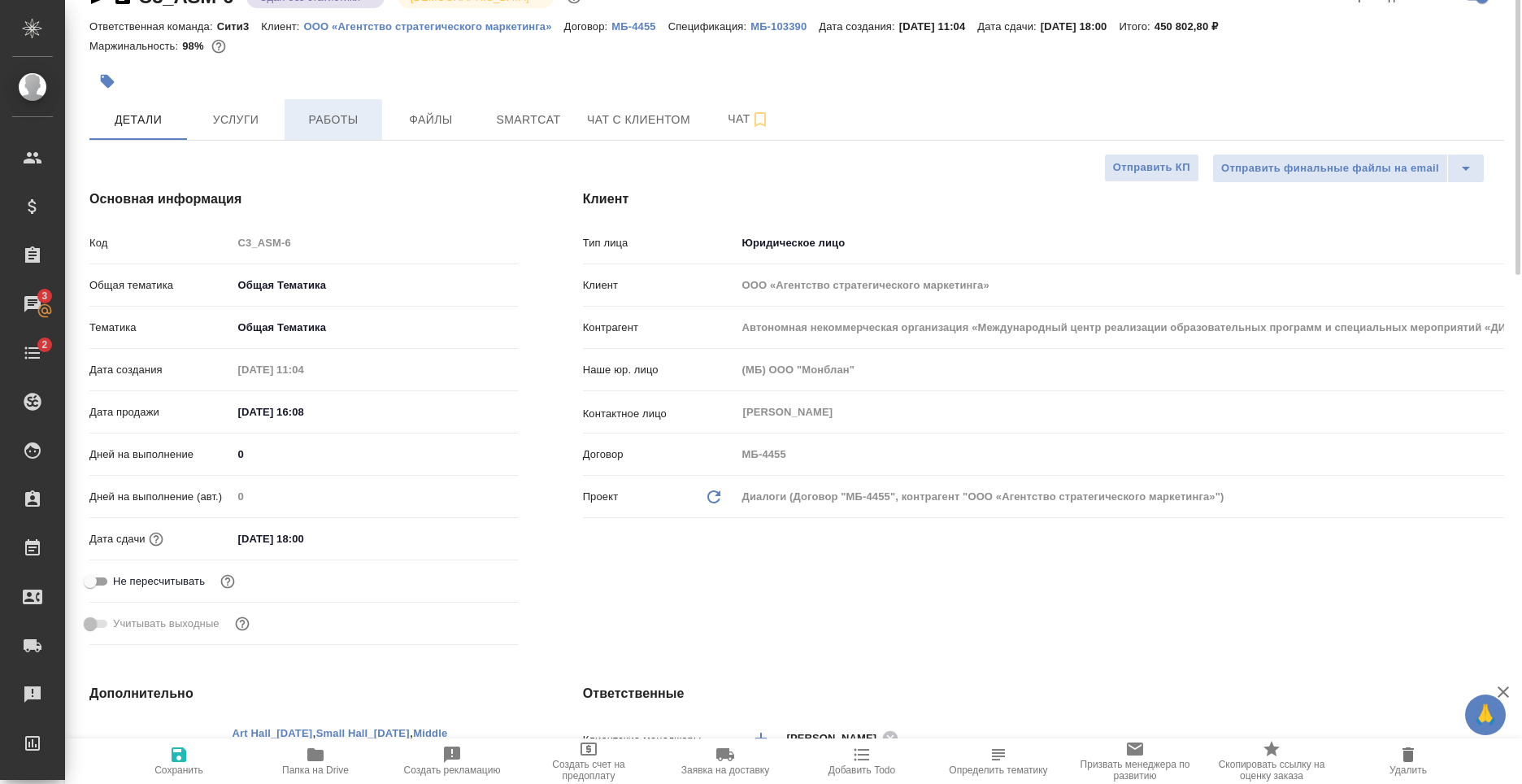
scroll to position [0, 0]
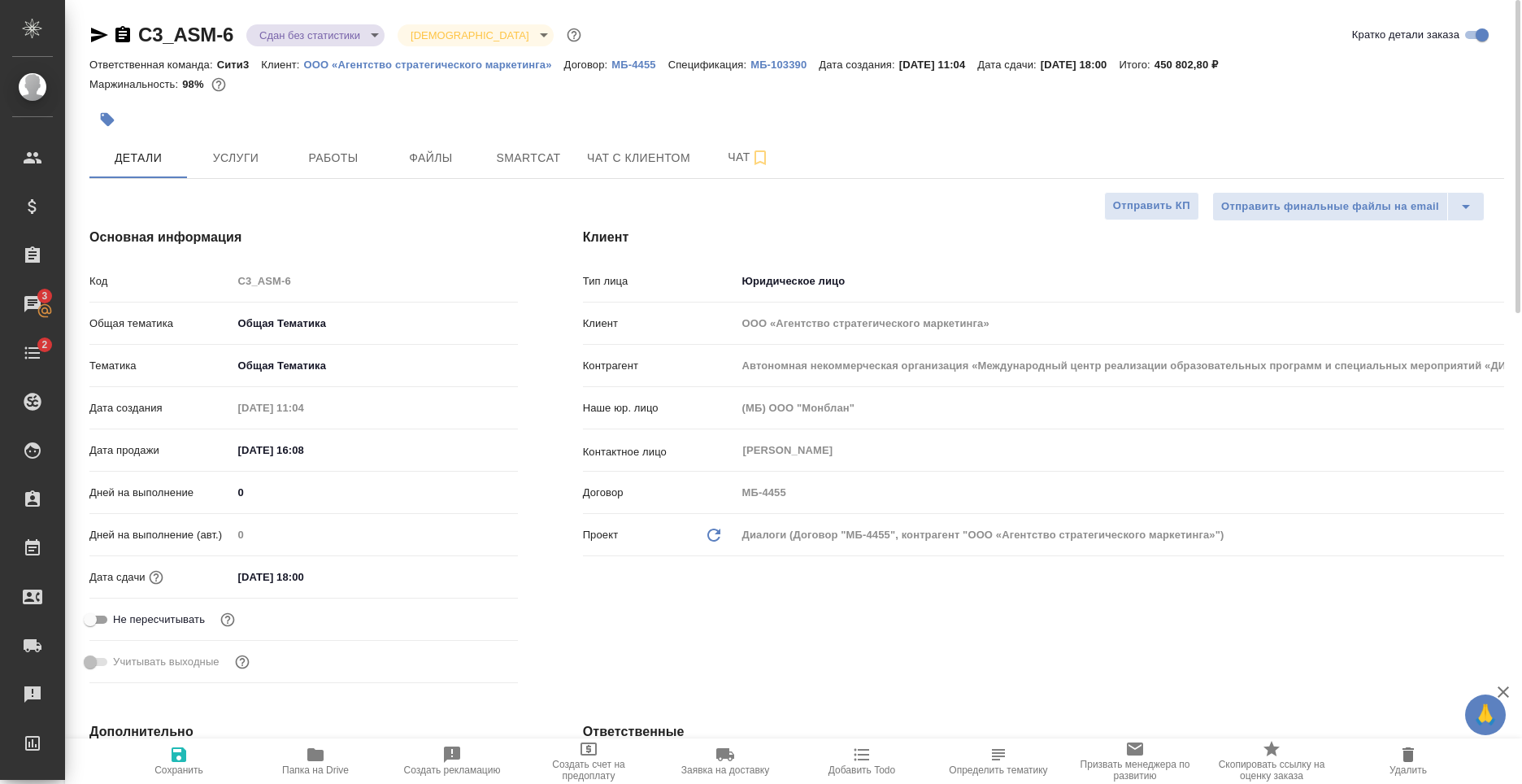
type textarea "x"
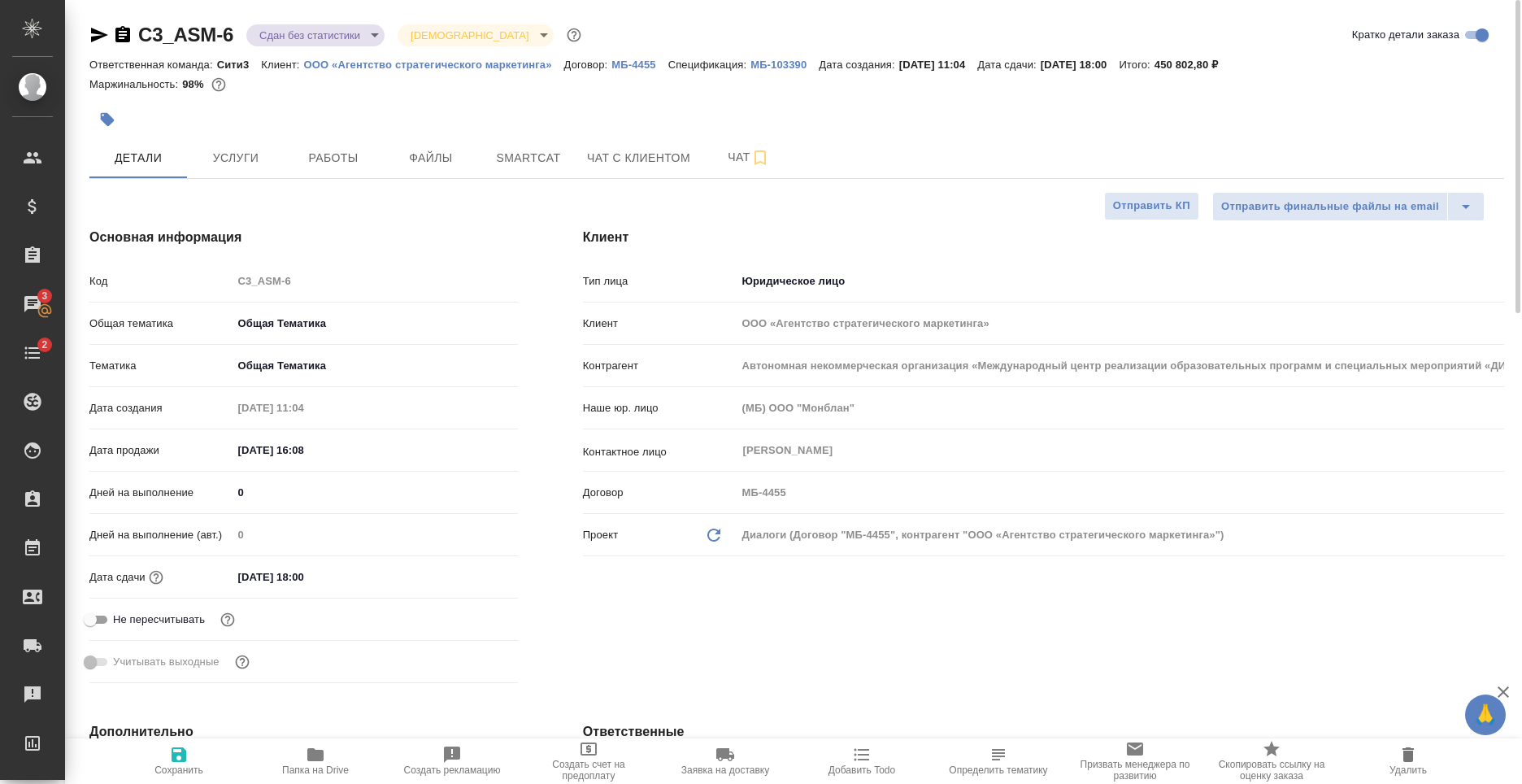
type textarea "x"
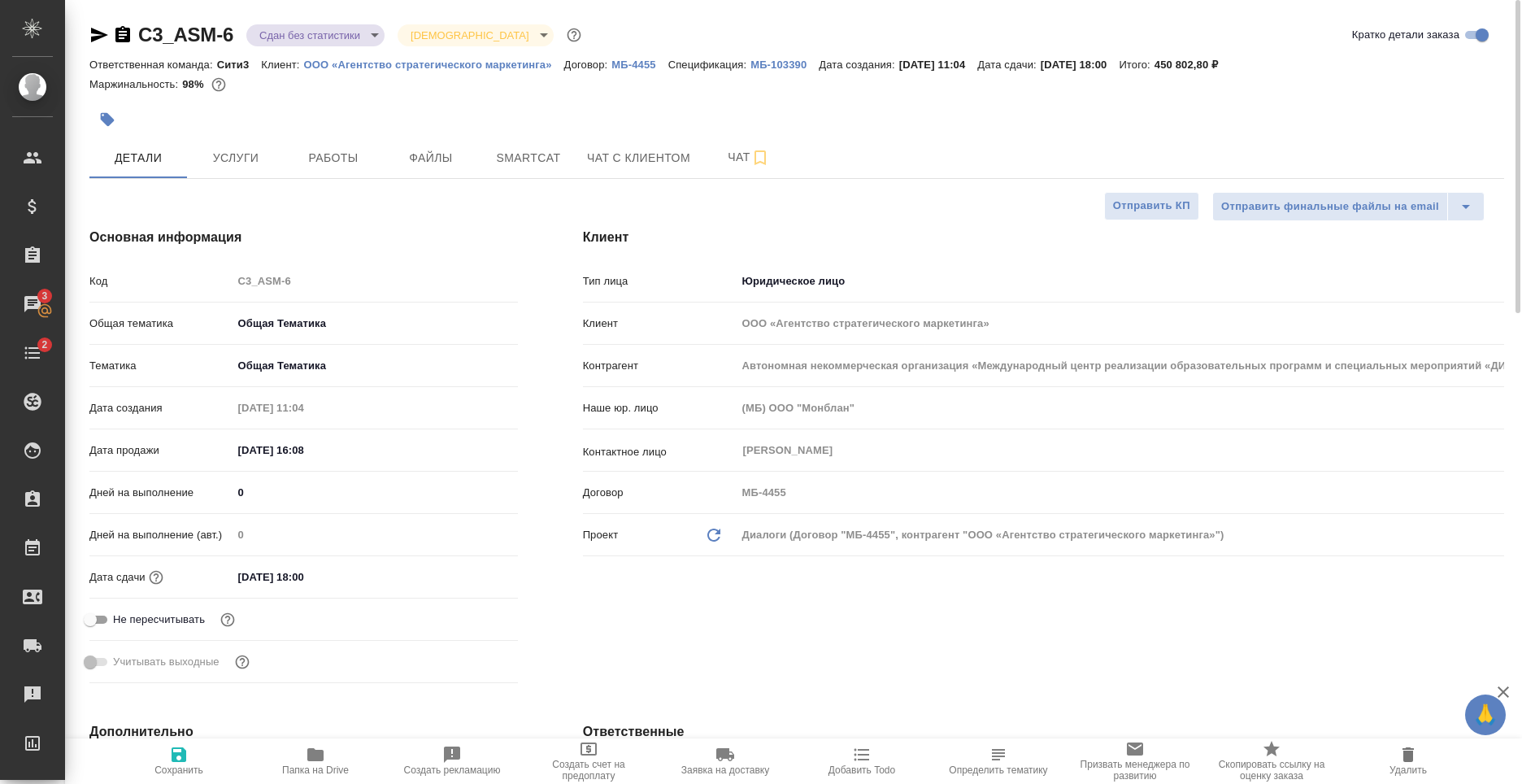
type textarea "x"
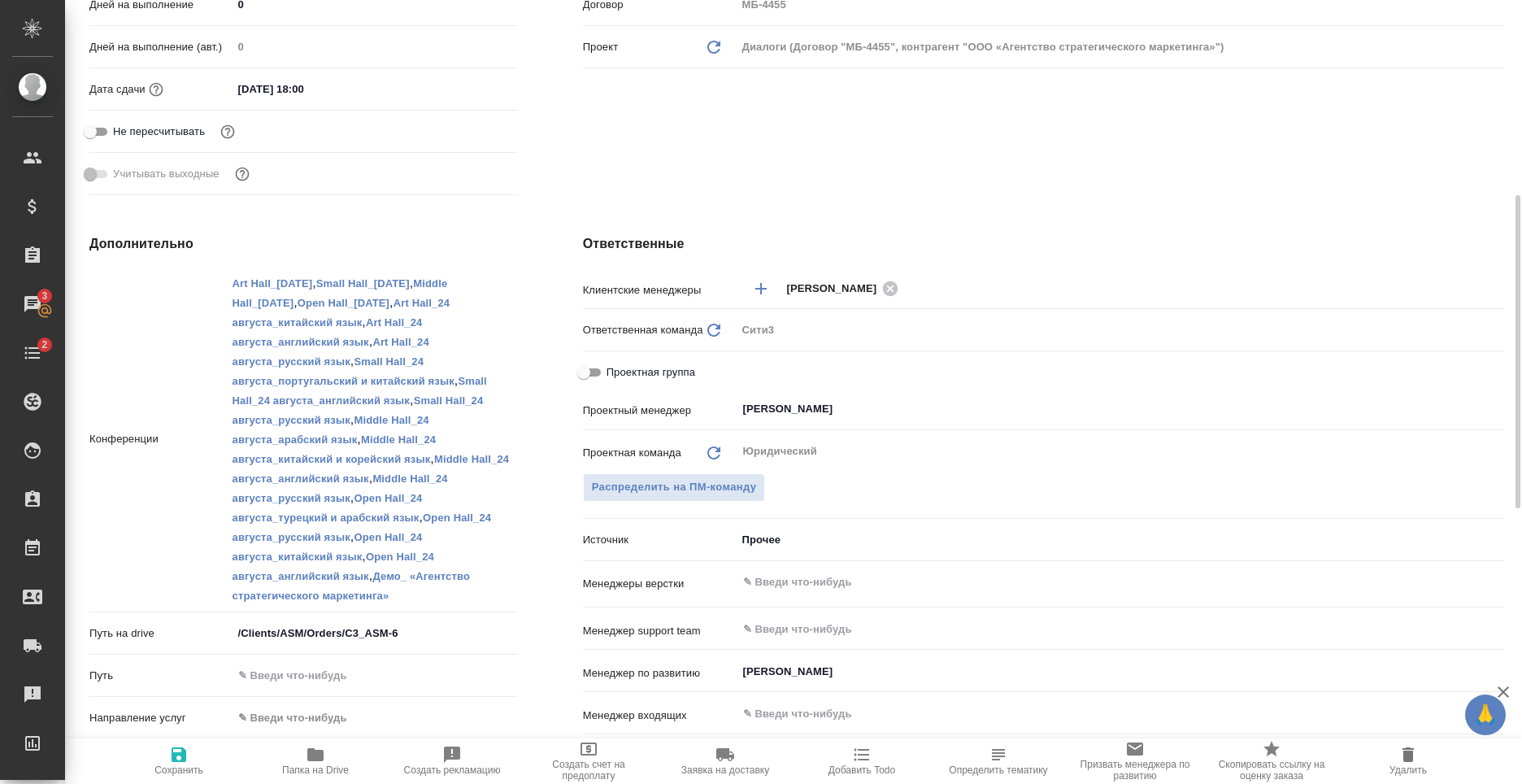
scroll to position [244, 0]
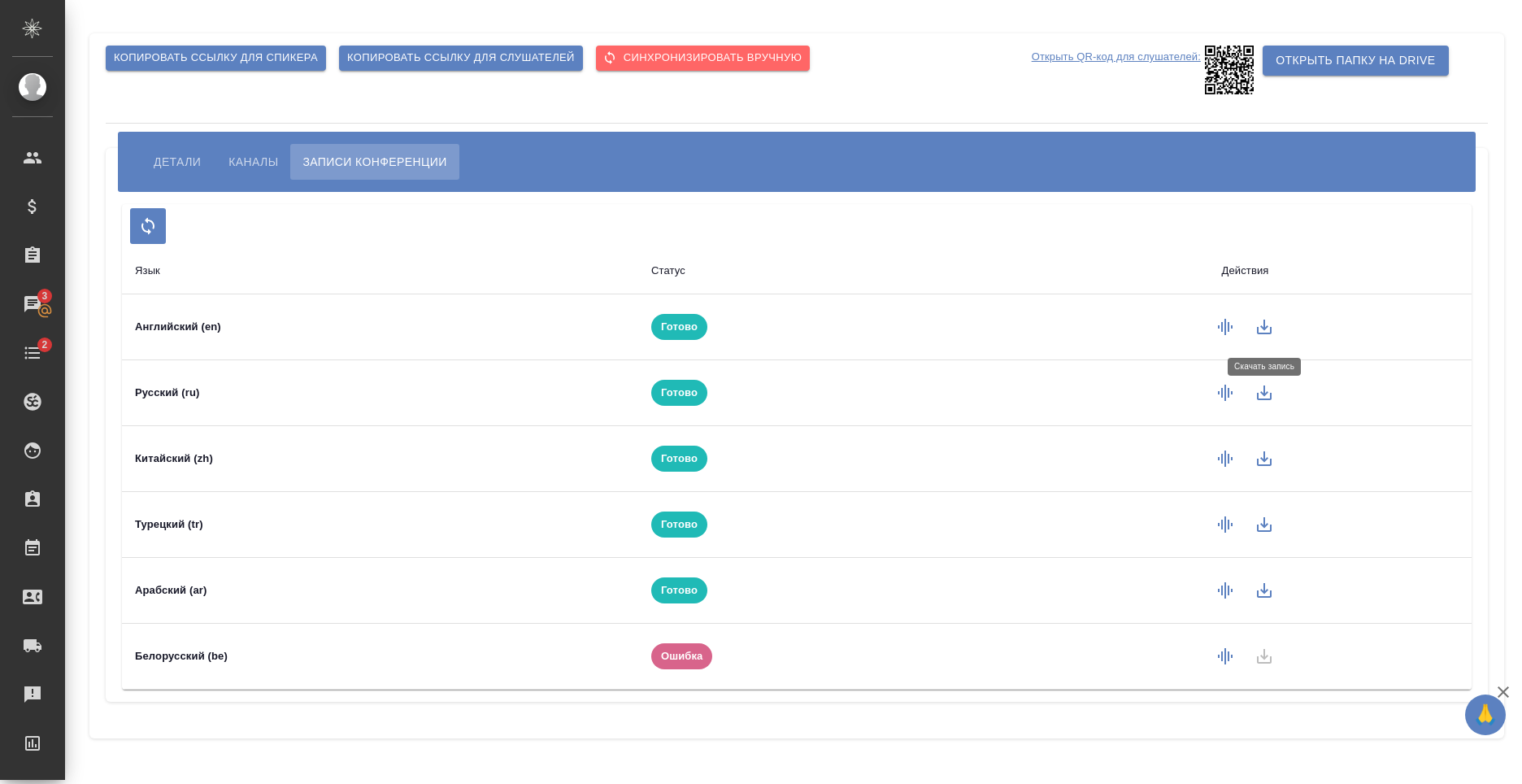
click at [1270, 326] on icon "button" at bounding box center [1264, 327] width 20 height 20
click at [1269, 329] on td at bounding box center [1243, 327] width 455 height 67
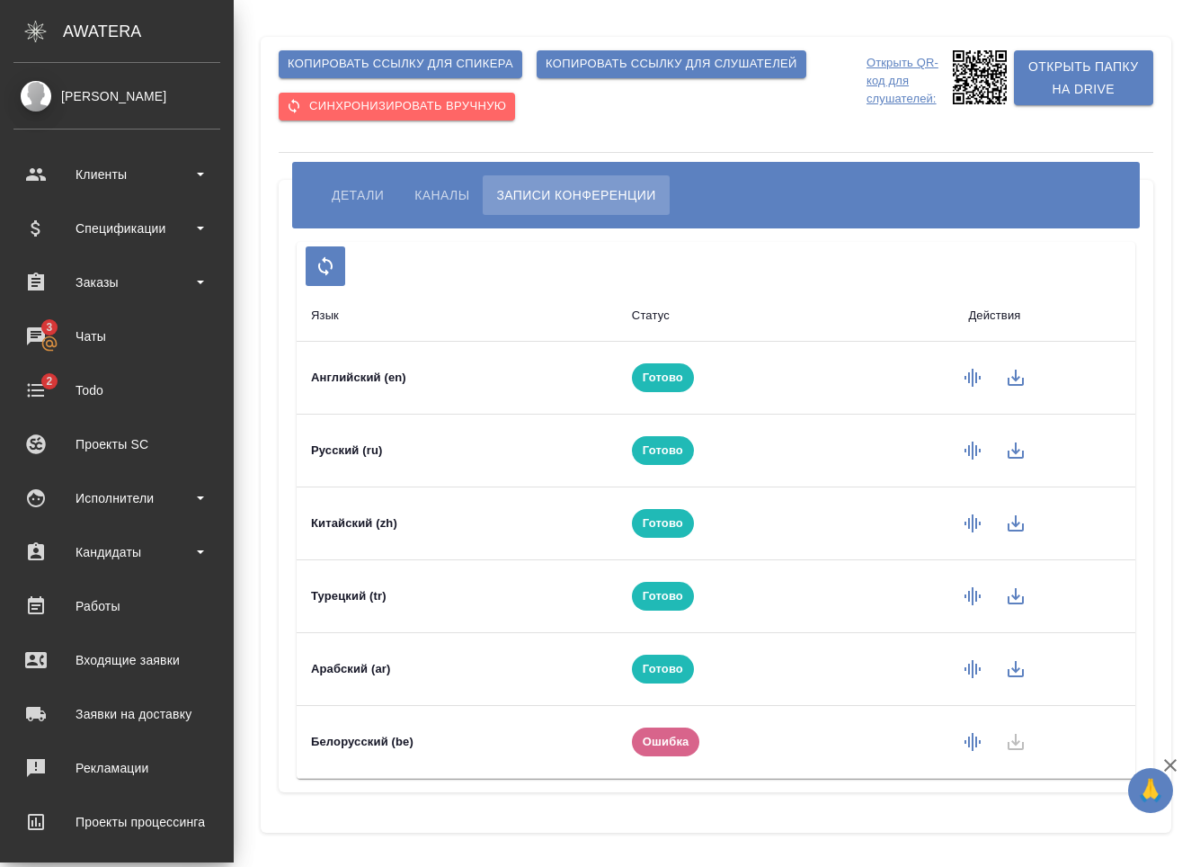
click at [91, 94] on div "[PERSON_NAME]" at bounding box center [116, 96] width 207 height 20
